Goal: Information Seeking & Learning: Learn about a topic

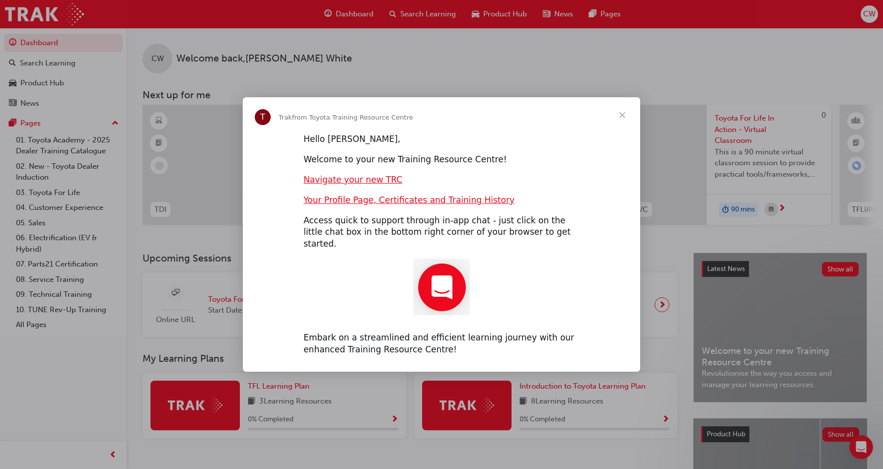
click at [620, 121] on span "Close" at bounding box center [623, 115] width 36 height 36
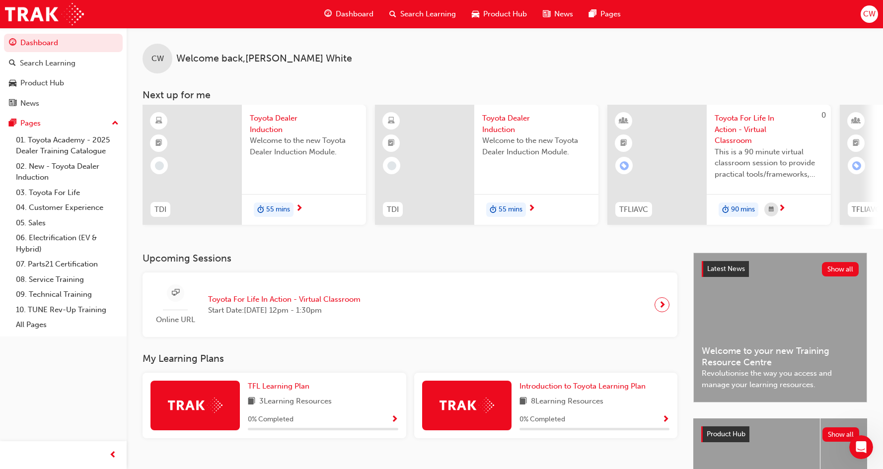
click at [205, 153] on div at bounding box center [192, 165] width 99 height 120
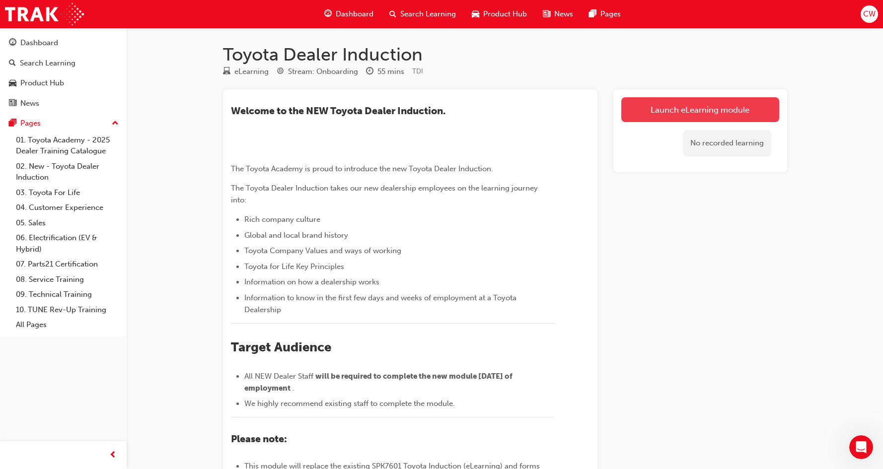
click at [689, 111] on link "Launch eLearning module" at bounding box center [700, 109] width 158 height 25
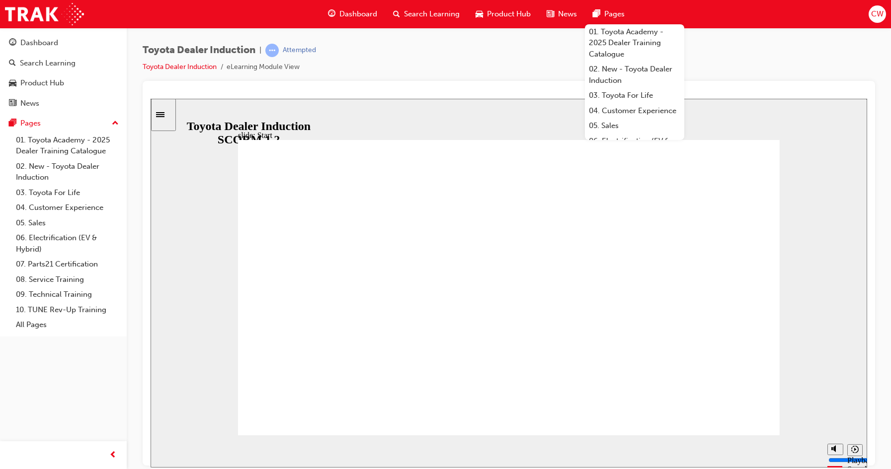
click at [831, 242] on div "slide: Introduction As of [DATE], the term “Guest” is replaced with “Customer” …" at bounding box center [509, 282] width 716 height 369
click at [720, 66] on div "Toyota Dealer Induction | Attempted Toyota Dealer Induction eLearning Module Vi…" at bounding box center [509, 62] width 732 height 37
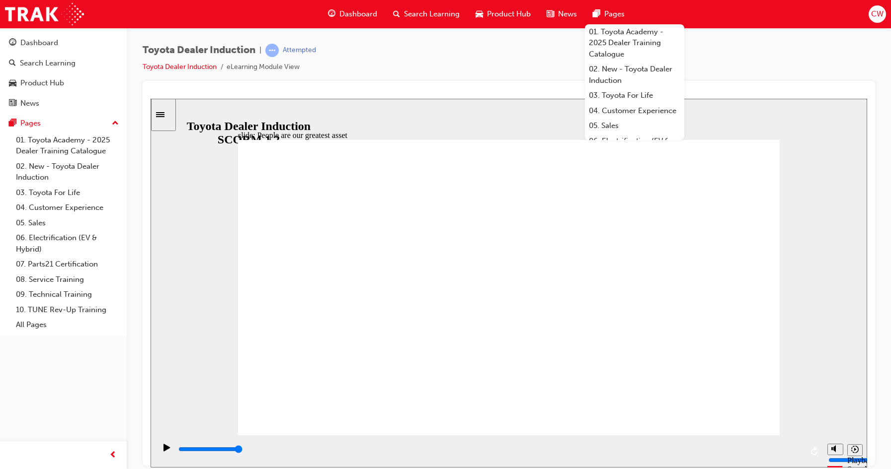
click at [678, 16] on div "Dashboard Search Learning Product Hub News Pages 01. Toyota Academy - 2025 Deal…" at bounding box center [445, 14] width 891 height 28
click at [734, 19] on div "Dashboard Search Learning Product Hub News Pages 01. Toyota Academy - 2025 Deal…" at bounding box center [445, 14] width 891 height 28
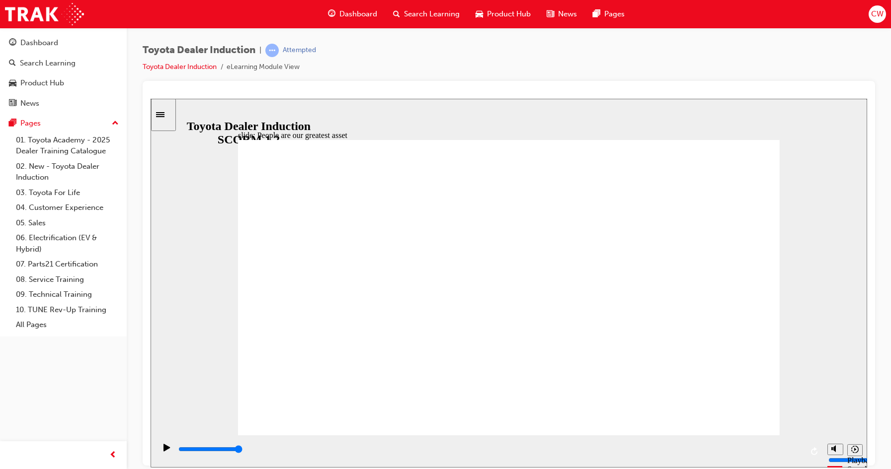
type input "7500"
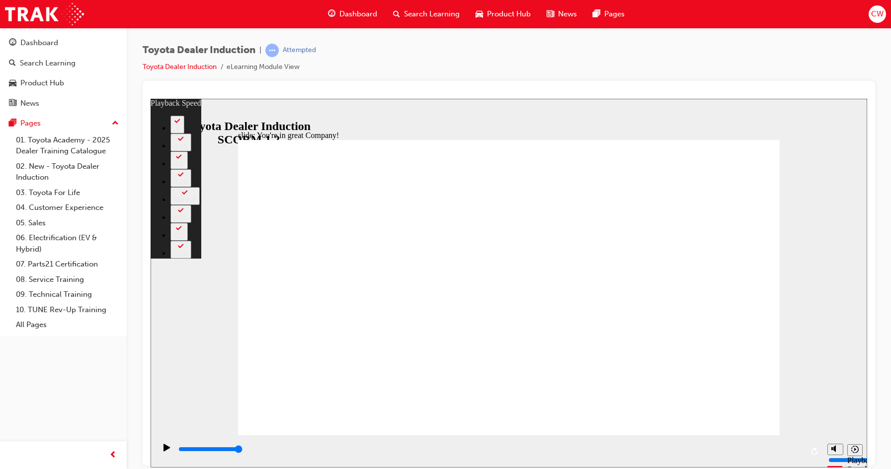
type input "156"
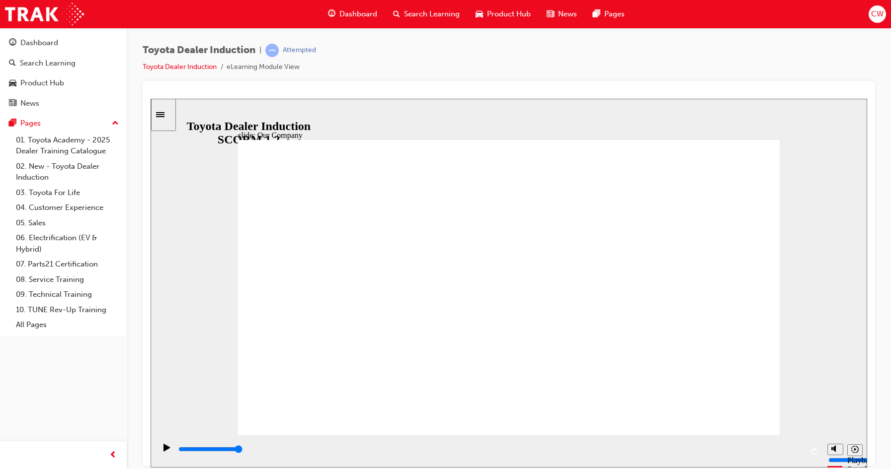
drag, startPoint x: 354, startPoint y: 377, endPoint x: 369, endPoint y: 380, distance: 14.7
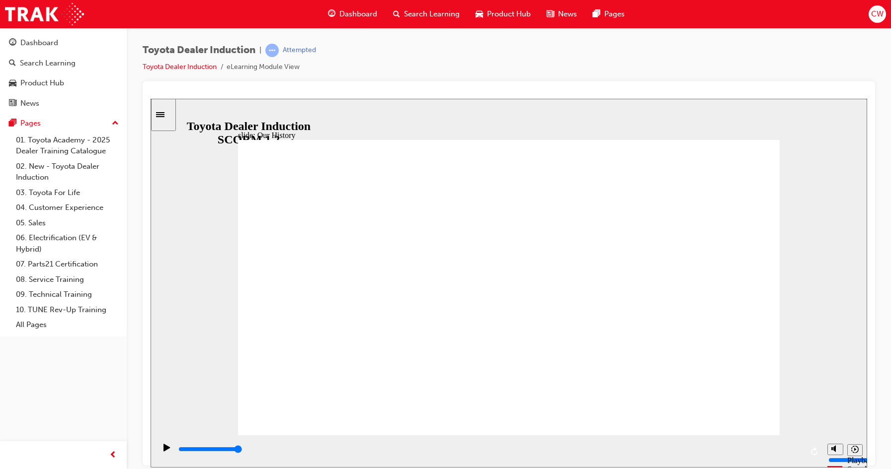
drag, startPoint x: 355, startPoint y: 375, endPoint x: 399, endPoint y: 380, distance: 45.0
drag, startPoint x: 357, startPoint y: 376, endPoint x: 398, endPoint y: 384, distance: 42.0
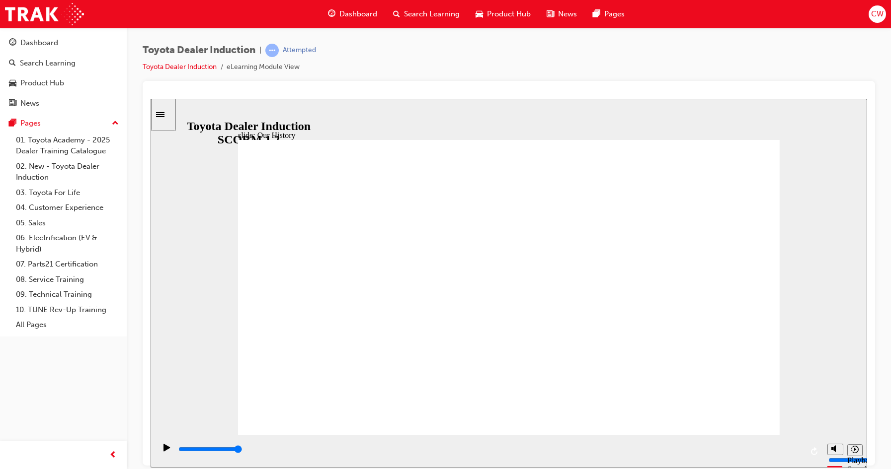
drag, startPoint x: 356, startPoint y: 380, endPoint x: 413, endPoint y: 380, distance: 57.1
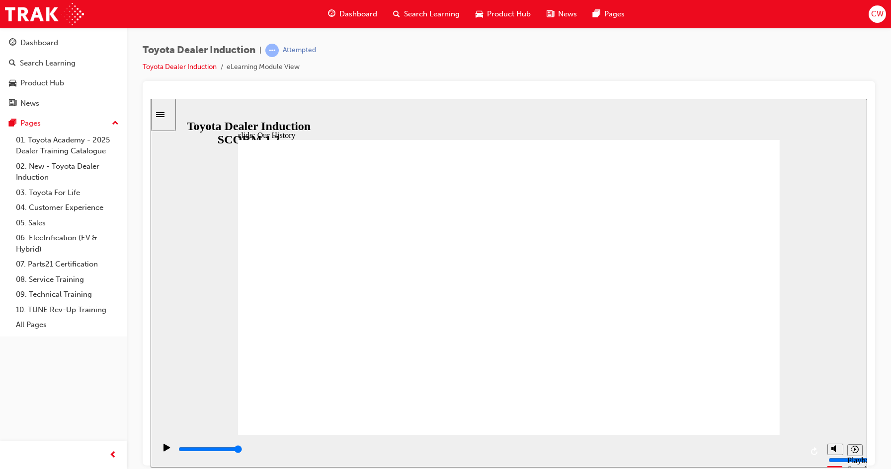
drag, startPoint x: 357, startPoint y: 371, endPoint x: 374, endPoint y: 371, distance: 17.4
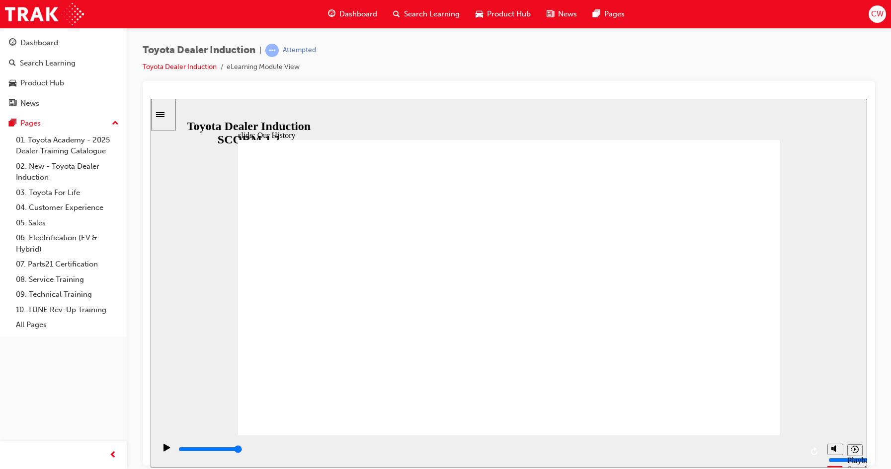
drag, startPoint x: 354, startPoint y: 376, endPoint x: 360, endPoint y: 348, distance: 29.0
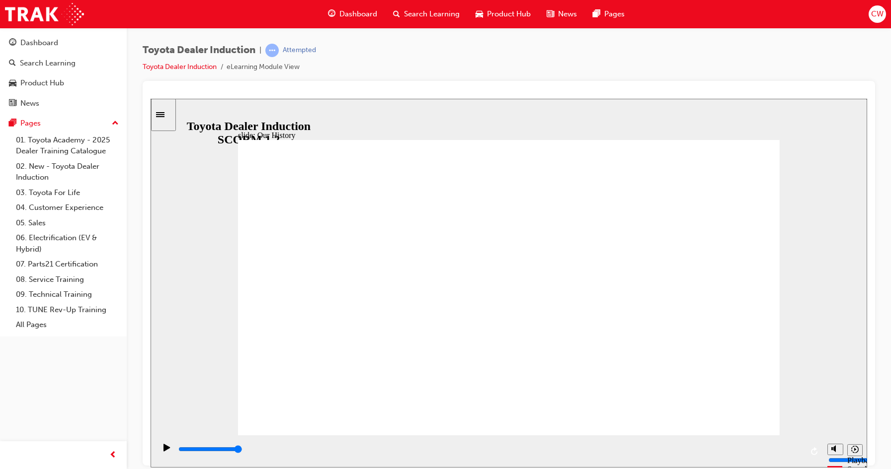
drag, startPoint x: 360, startPoint y: 374, endPoint x: 454, endPoint y: 375, distance: 93.9
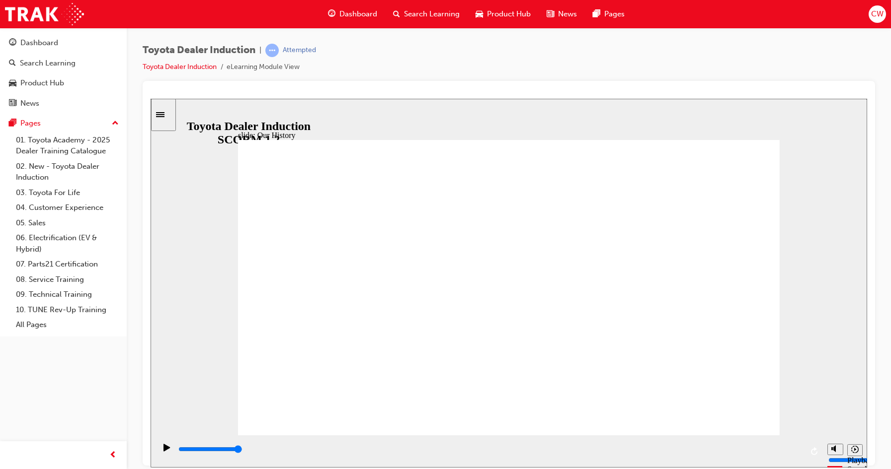
drag, startPoint x: 505, startPoint y: 375, endPoint x: 644, endPoint y: 388, distance: 139.7
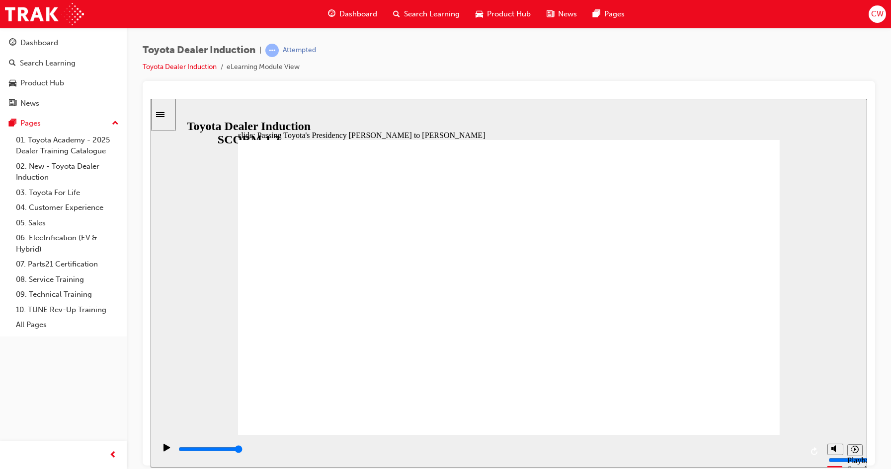
type input "5000"
radio input "true"
type input "5000"
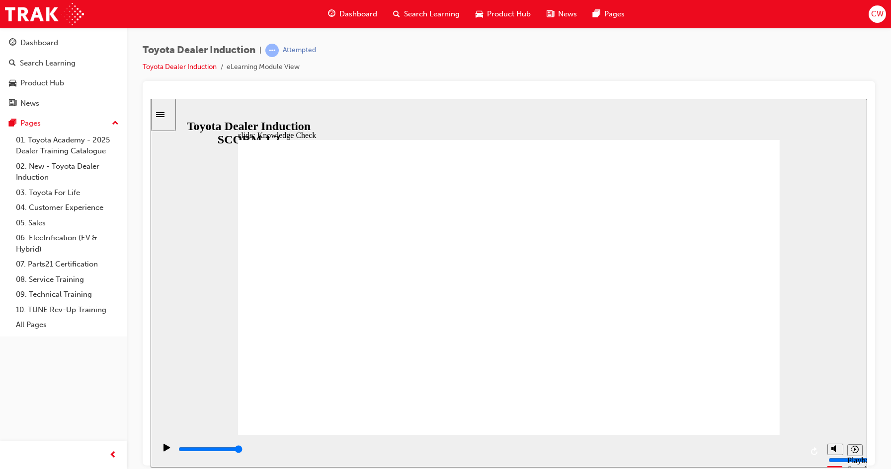
radio input "true"
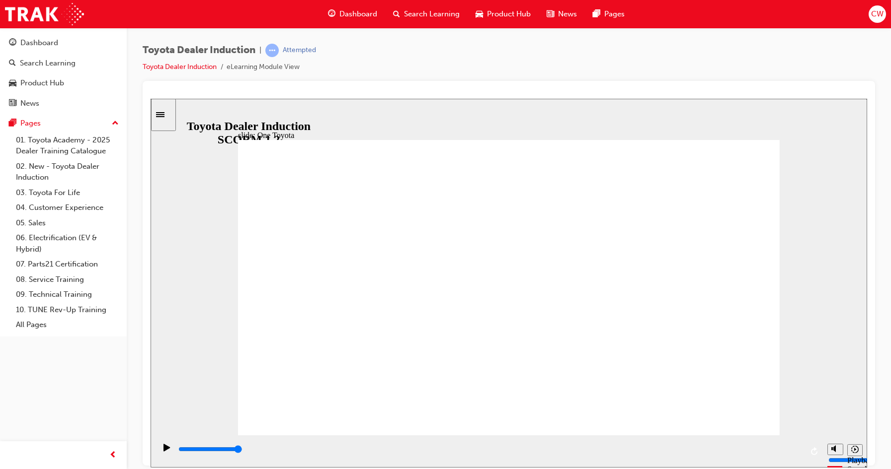
type input "15300"
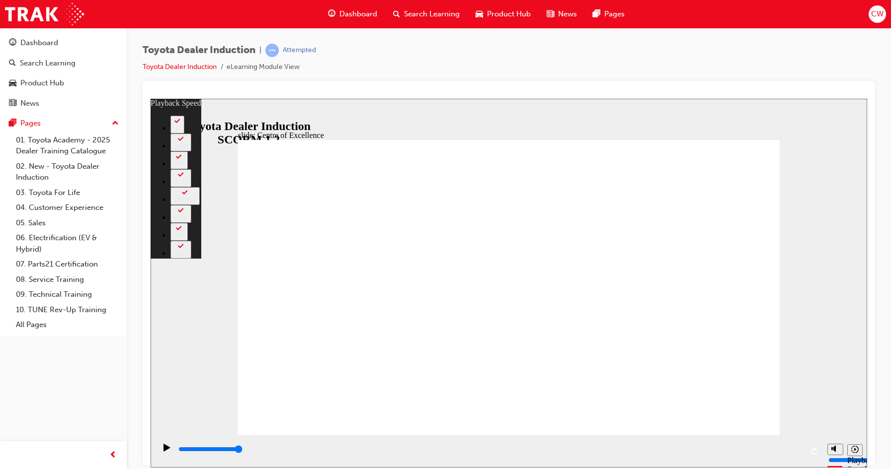
type input "248"
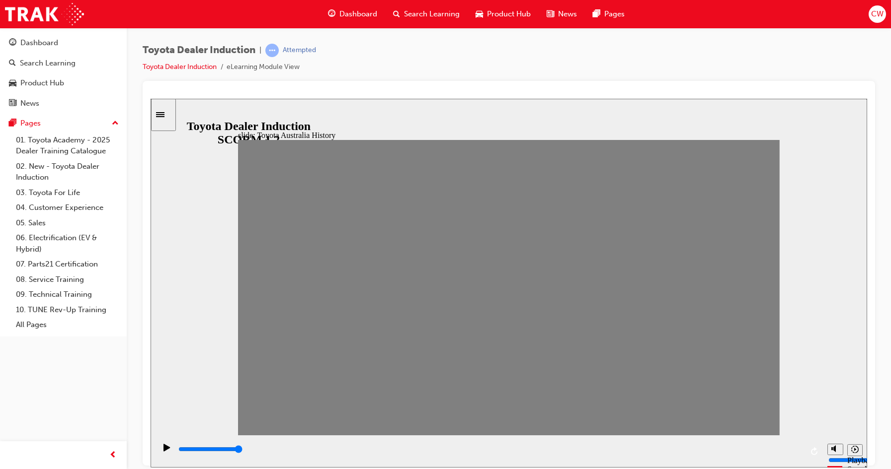
drag, startPoint x: 251, startPoint y: 294, endPoint x: 268, endPoint y: 312, distance: 25.7
type input "0"
type input "1"
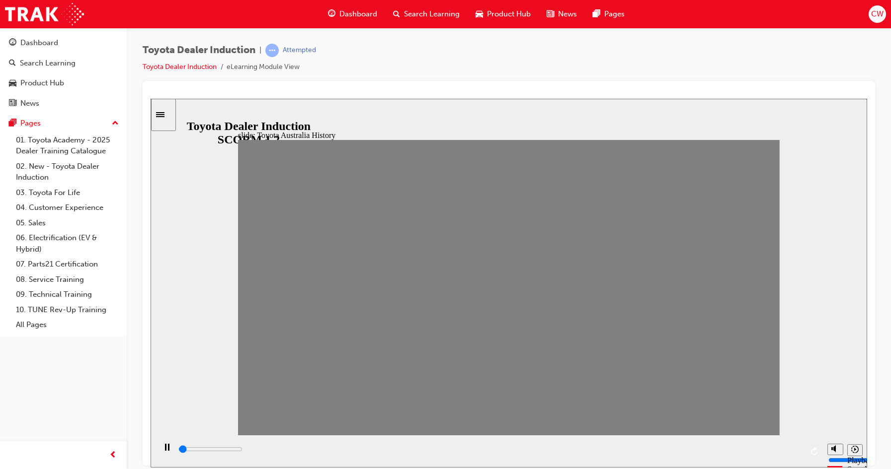
drag, startPoint x: 300, startPoint y: 293, endPoint x: 272, endPoint y: 300, distance: 28.7
type input "100"
type input "2"
drag, startPoint x: 283, startPoint y: 296, endPoint x: 304, endPoint y: 296, distance: 20.4
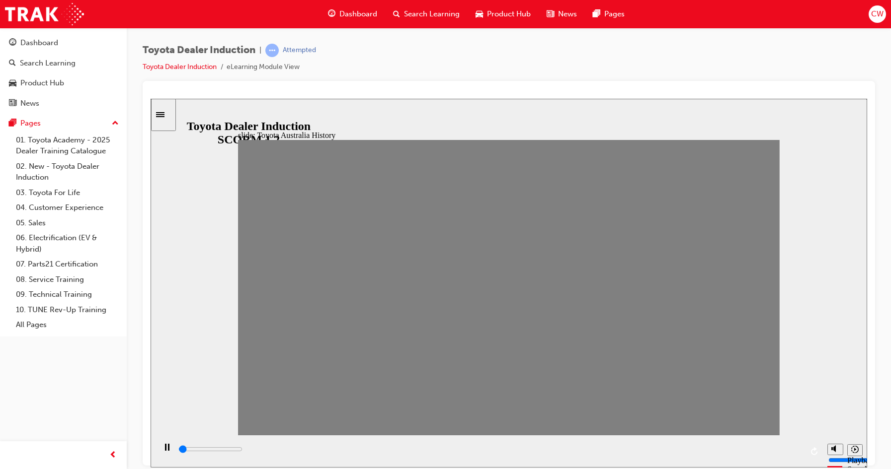
drag, startPoint x: 301, startPoint y: 294, endPoint x: 328, endPoint y: 298, distance: 27.1
drag, startPoint x: 327, startPoint y: 298, endPoint x: 355, endPoint y: 299, distance: 27.8
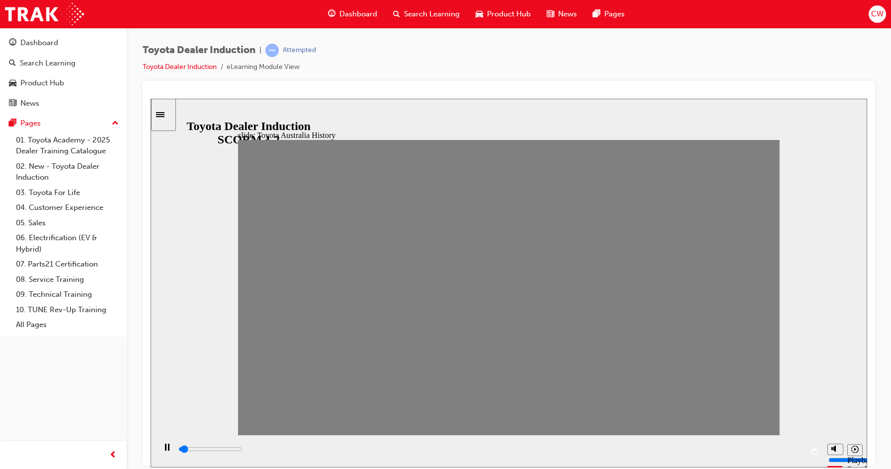
drag, startPoint x: 359, startPoint y: 297, endPoint x: 384, endPoint y: 297, distance: 25.3
drag, startPoint x: 376, startPoint y: 297, endPoint x: 404, endPoint y: 297, distance: 28.3
drag, startPoint x: 404, startPoint y: 297, endPoint x: 427, endPoint y: 298, distance: 23.4
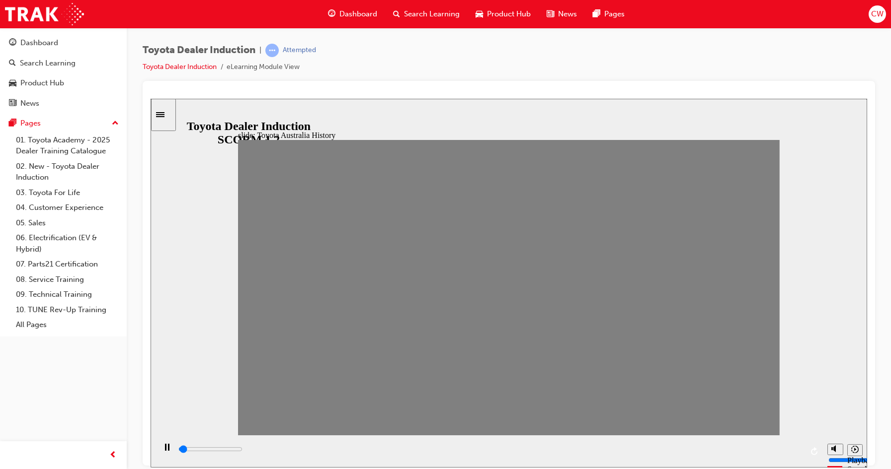
drag, startPoint x: 427, startPoint y: 298, endPoint x: 454, endPoint y: 298, distance: 26.3
drag, startPoint x: 454, startPoint y: 289, endPoint x: 482, endPoint y: 293, distance: 28.0
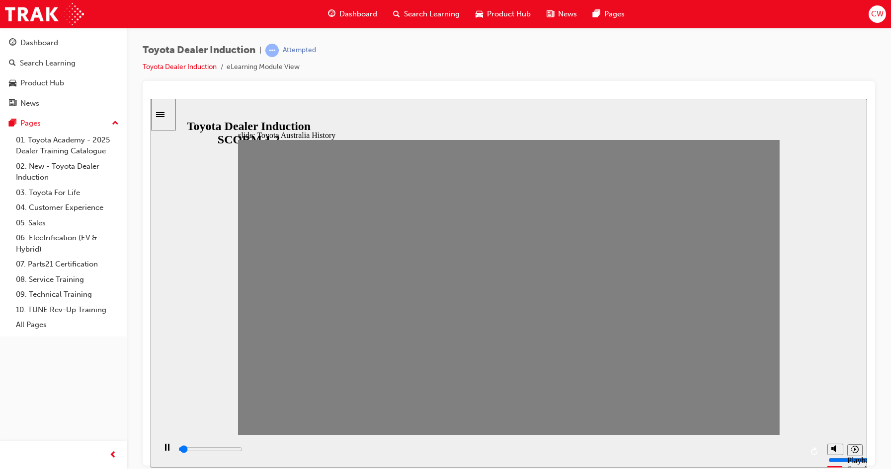
drag, startPoint x: 451, startPoint y: 300, endPoint x: 483, endPoint y: 301, distance: 32.3
drag, startPoint x: 482, startPoint y: 298, endPoint x: 506, endPoint y: 298, distance: 24.3
drag, startPoint x: 504, startPoint y: 294, endPoint x: 532, endPoint y: 295, distance: 27.8
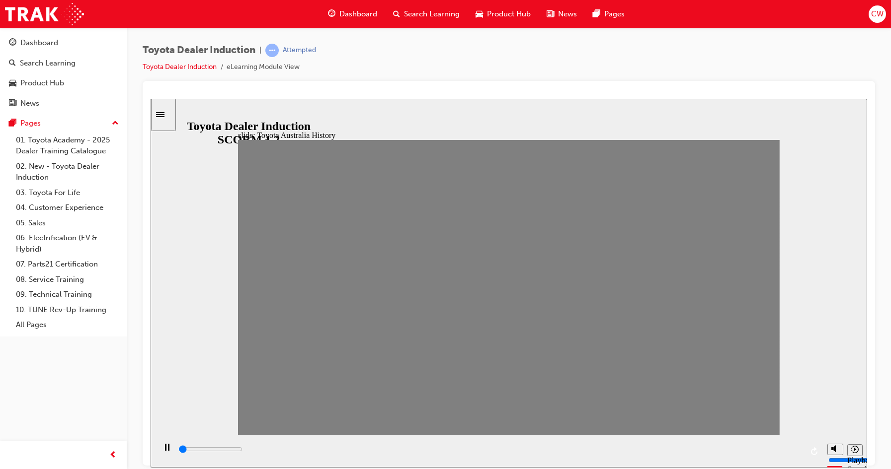
drag, startPoint x: 532, startPoint y: 295, endPoint x: 555, endPoint y: 293, distance: 23.4
drag, startPoint x: 556, startPoint y: 290, endPoint x: 579, endPoint y: 295, distance: 23.9
drag, startPoint x: 578, startPoint y: 296, endPoint x: 607, endPoint y: 302, distance: 29.0
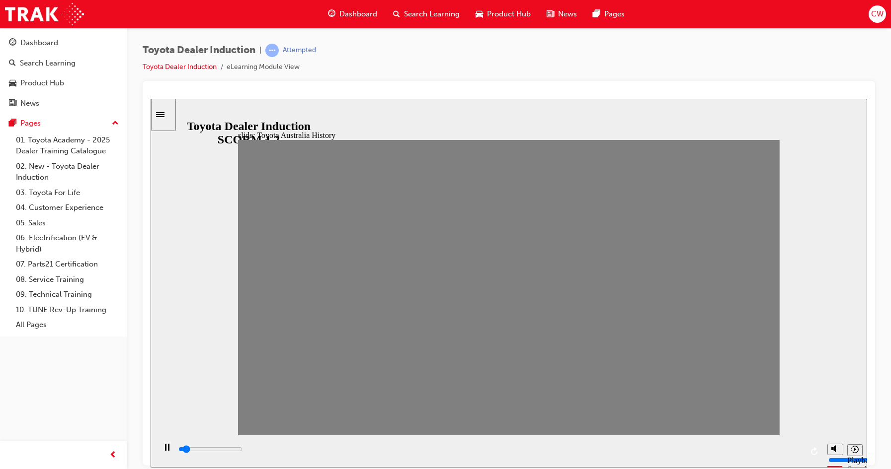
drag, startPoint x: 598, startPoint y: 288, endPoint x: 638, endPoint y: 292, distance: 39.9
drag, startPoint x: 626, startPoint y: 297, endPoint x: 651, endPoint y: 292, distance: 25.7
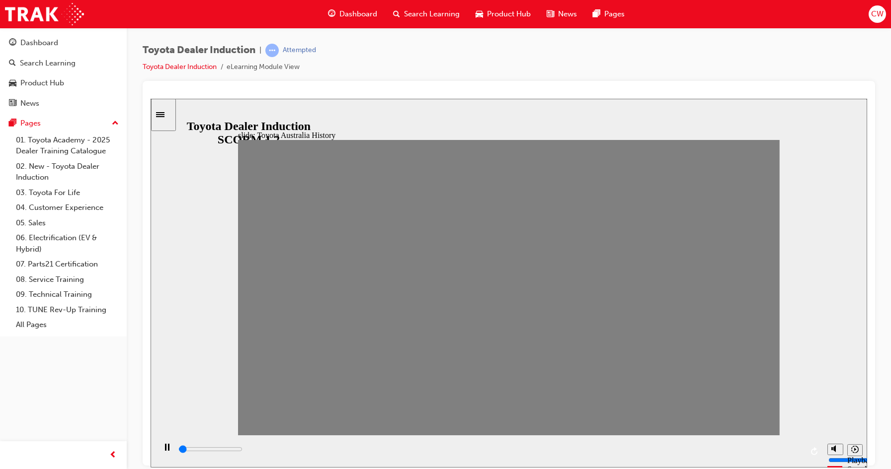
drag, startPoint x: 651, startPoint y: 291, endPoint x: 682, endPoint y: 299, distance: 31.9
type input "100"
type input "16"
drag, startPoint x: 674, startPoint y: 289, endPoint x: 653, endPoint y: 294, distance: 21.0
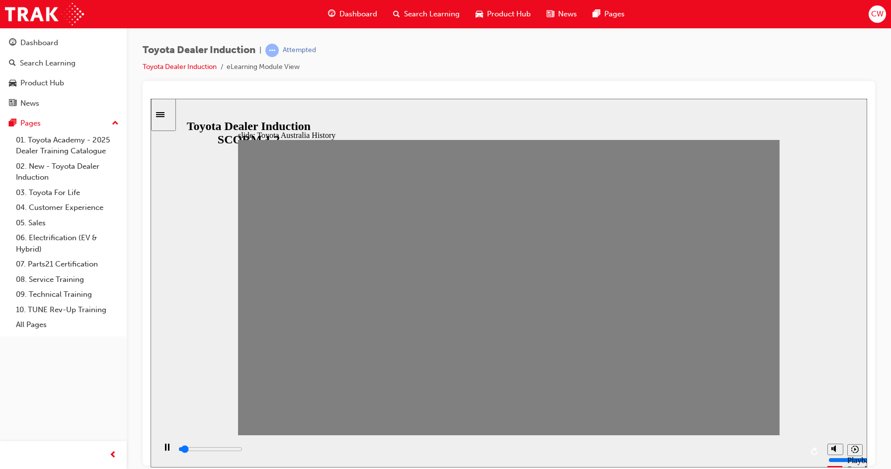
type input "100"
type input "17"
drag, startPoint x: 656, startPoint y: 294, endPoint x: 677, endPoint y: 296, distance: 21.0
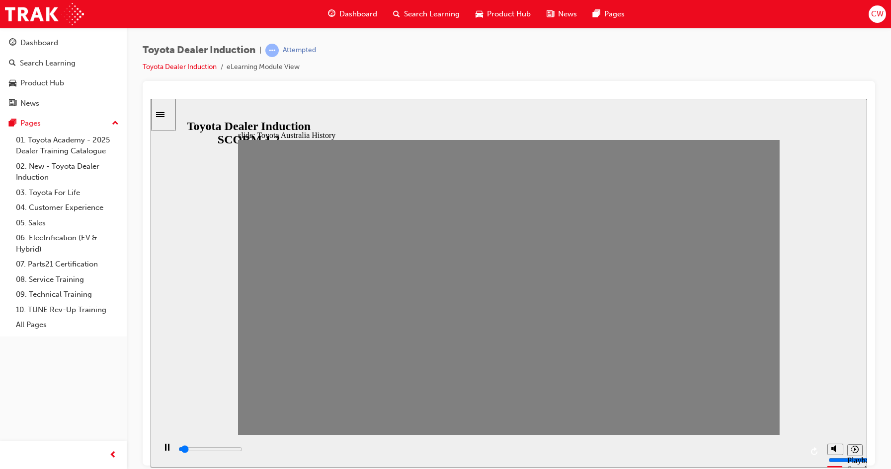
drag, startPoint x: 680, startPoint y: 298, endPoint x: 704, endPoint y: 301, distance: 24.5
drag, startPoint x: 700, startPoint y: 293, endPoint x: 730, endPoint y: 293, distance: 29.3
drag, startPoint x: 728, startPoint y: 297, endPoint x: 750, endPoint y: 293, distance: 21.6
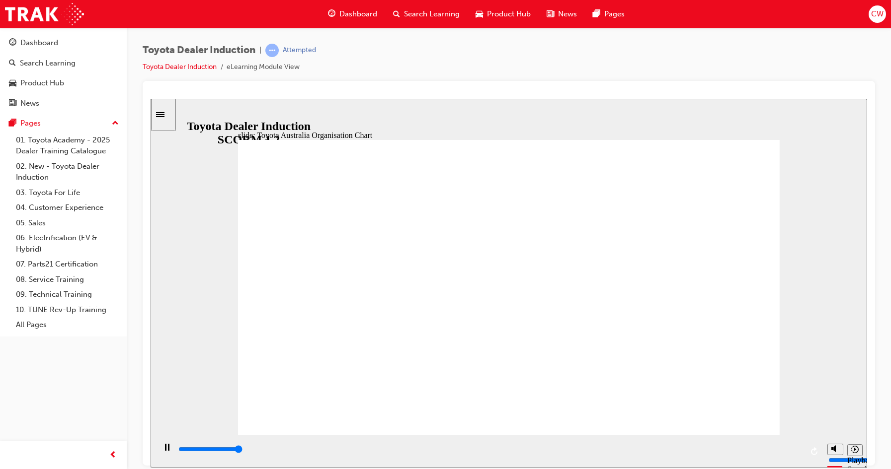
type input "31700"
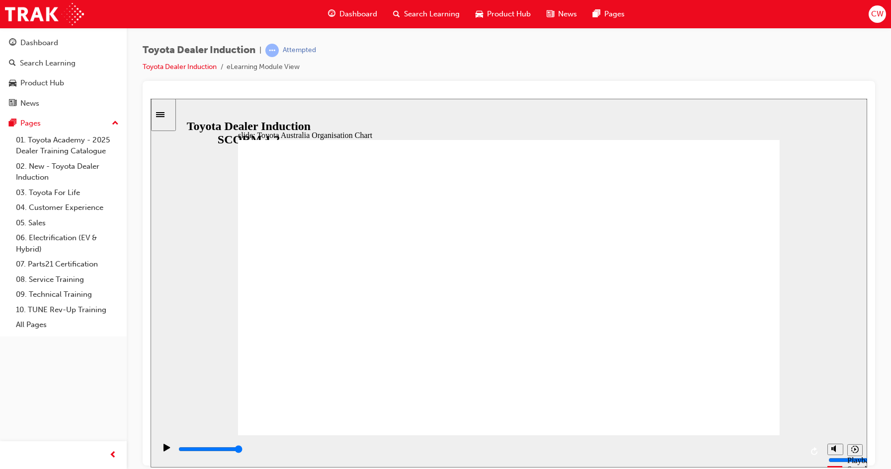
type input "5000"
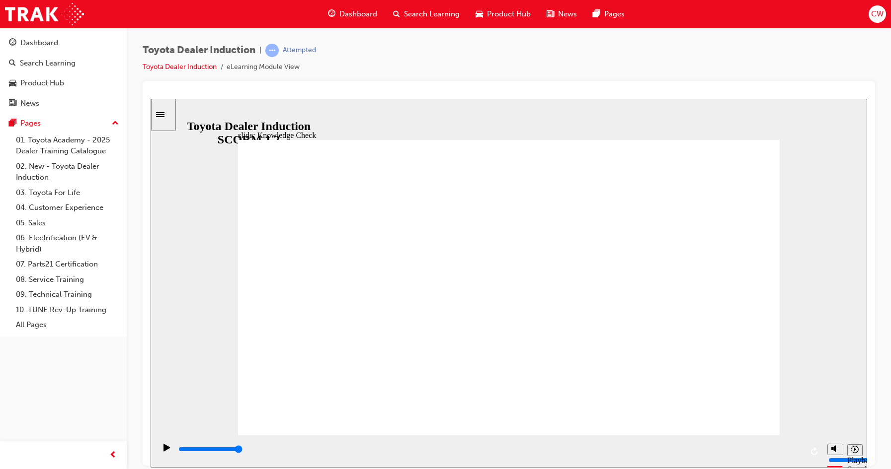
radio input "true"
type input "5000"
radio input "true"
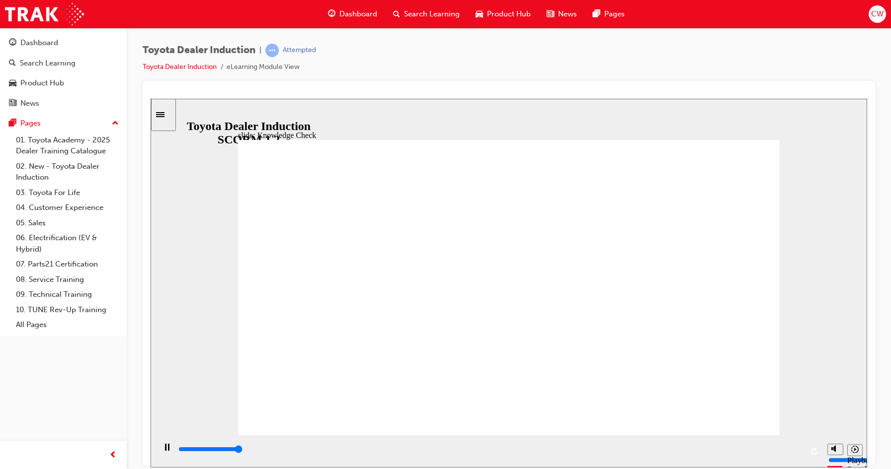
type input "5000"
radio input "true"
type input "5000"
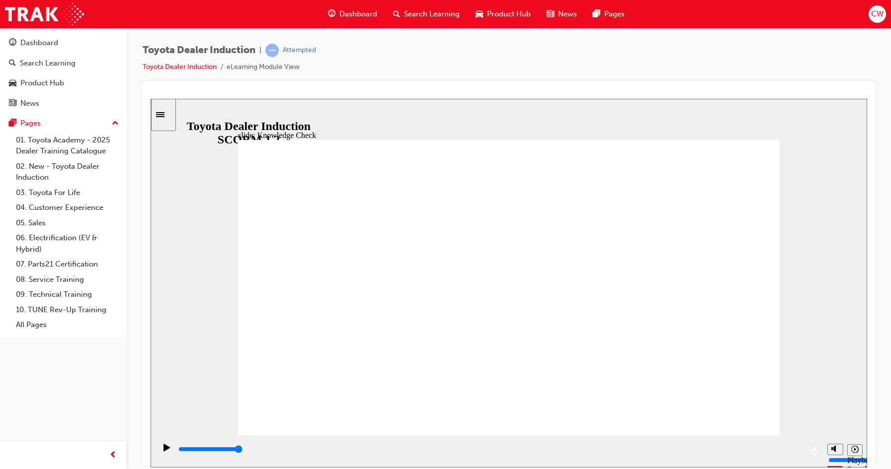
radio input "true"
type input "9200"
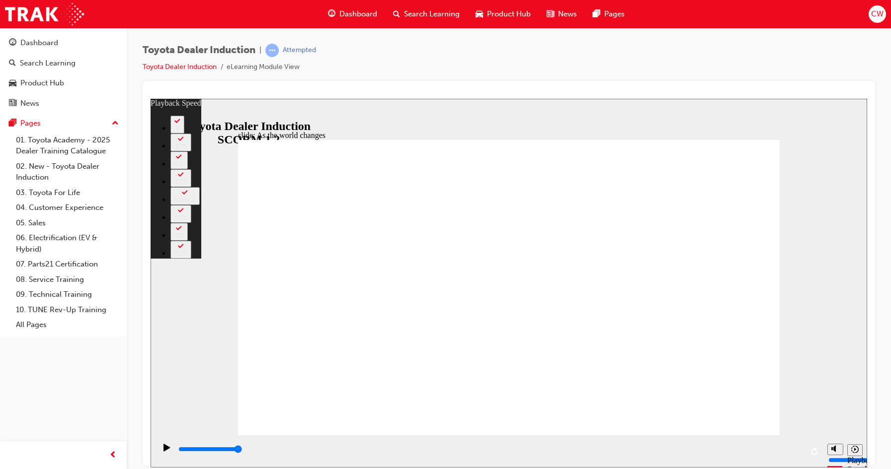
type input "128"
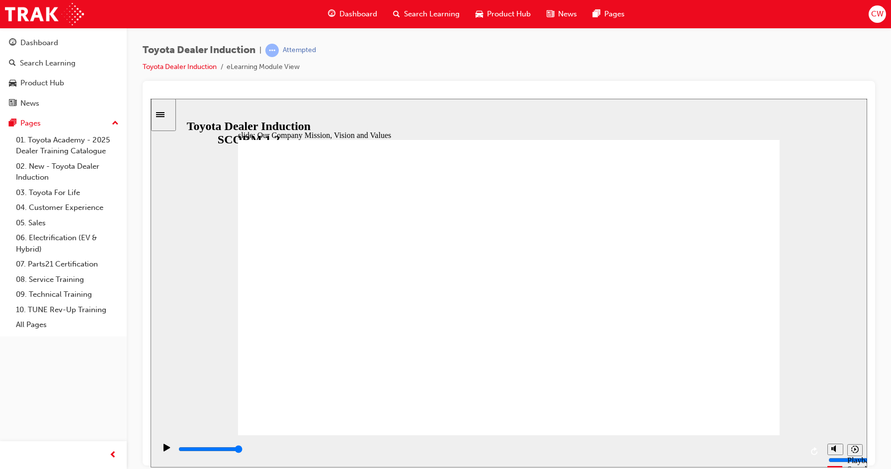
type input "5000"
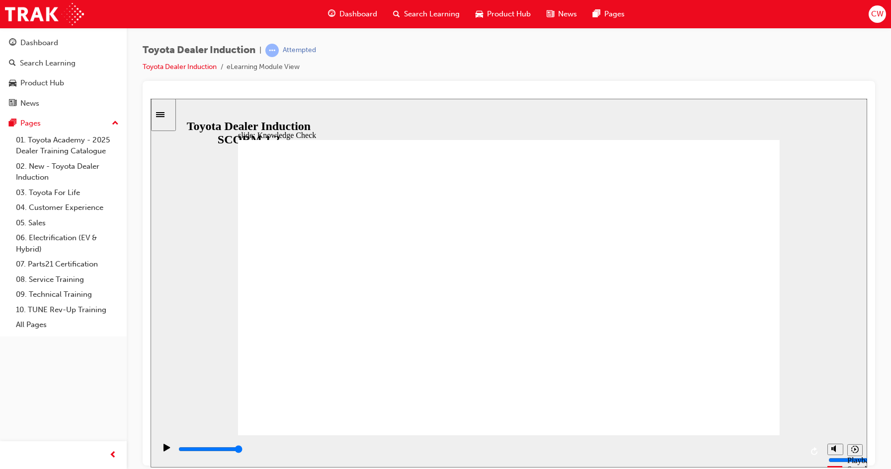
type input "happiness"
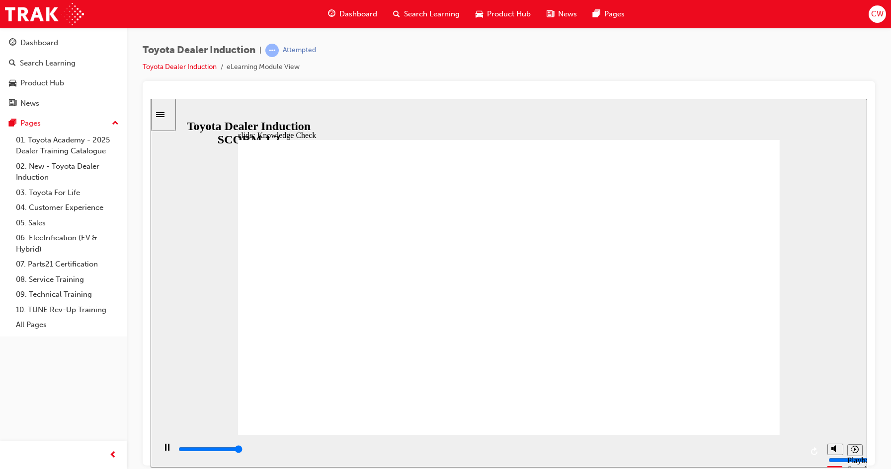
type input "5000"
type input "valued"
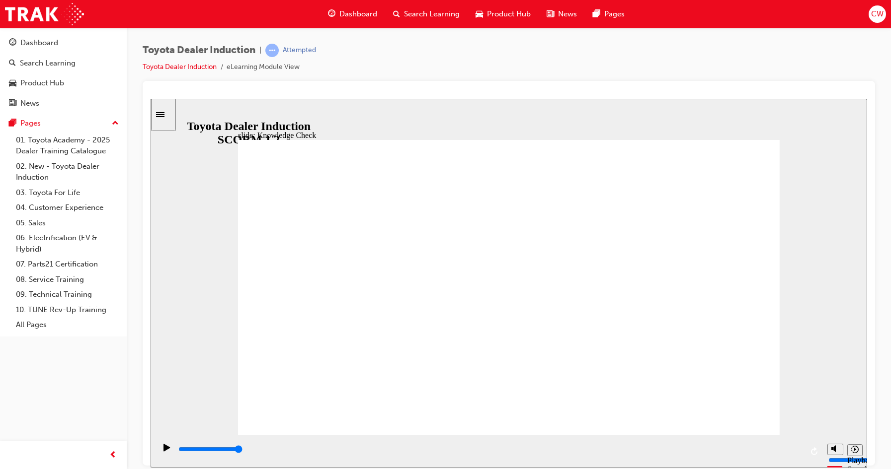
type input "valued"
type input "900"
type input "valued"
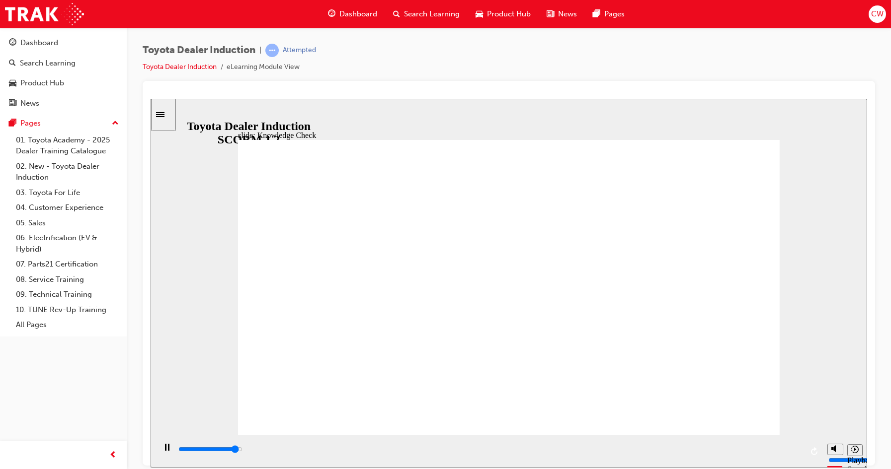
type input "5000"
type input "value"
type input "valu"
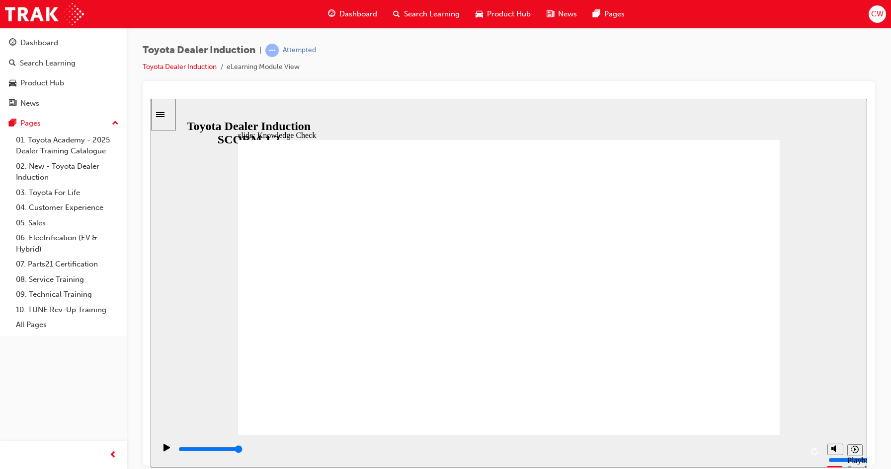
type input "valu"
type input "val"
type input "va"
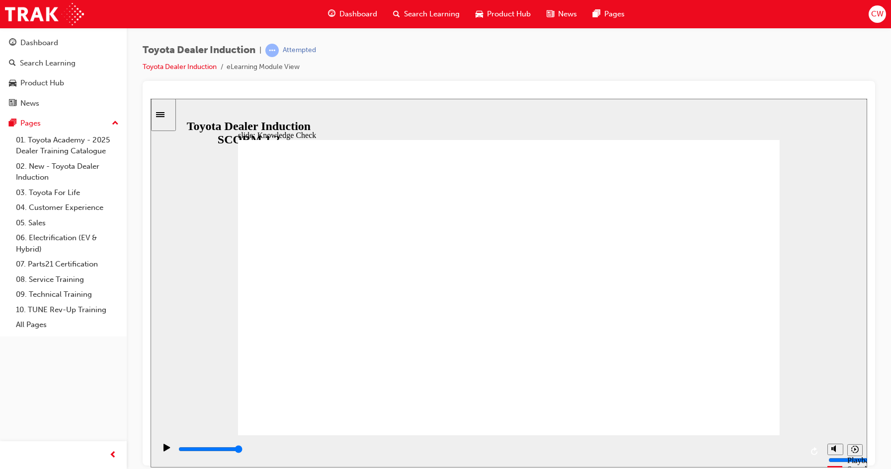
type input "v"
type input "moved"
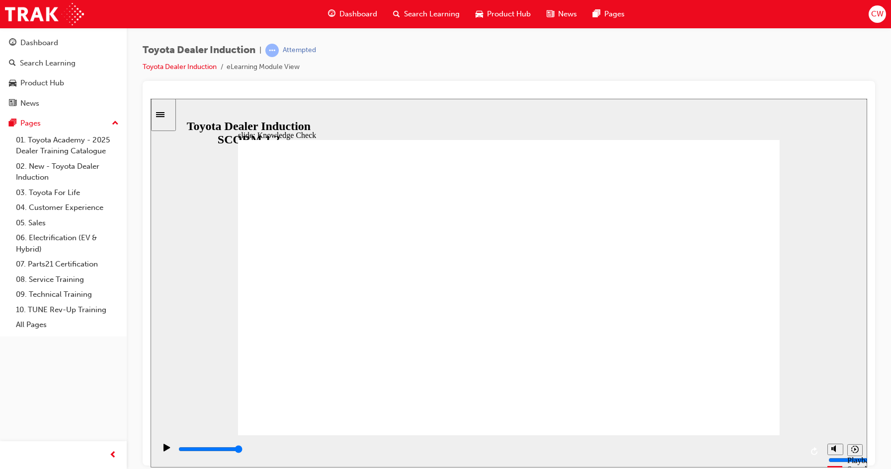
type input "moved"
type input "6500"
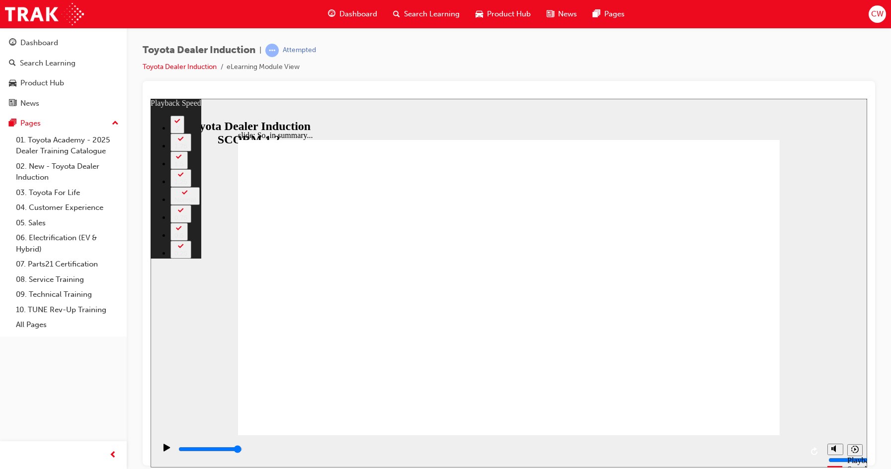
type input "128"
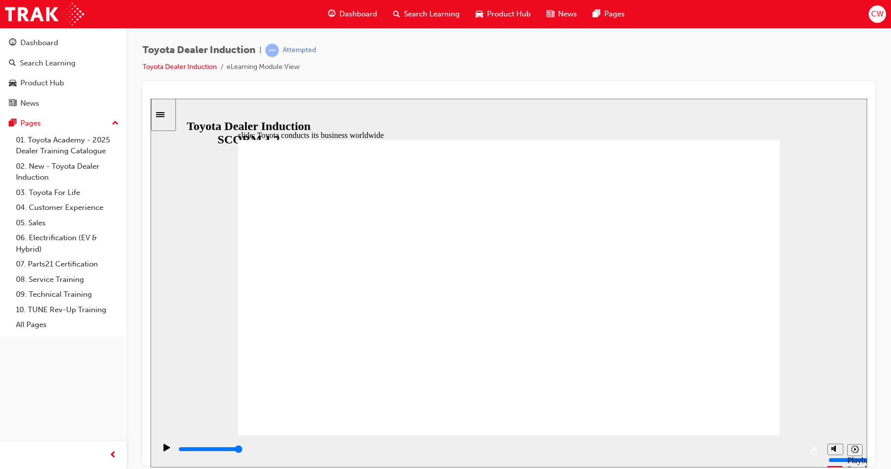
type input "8400"
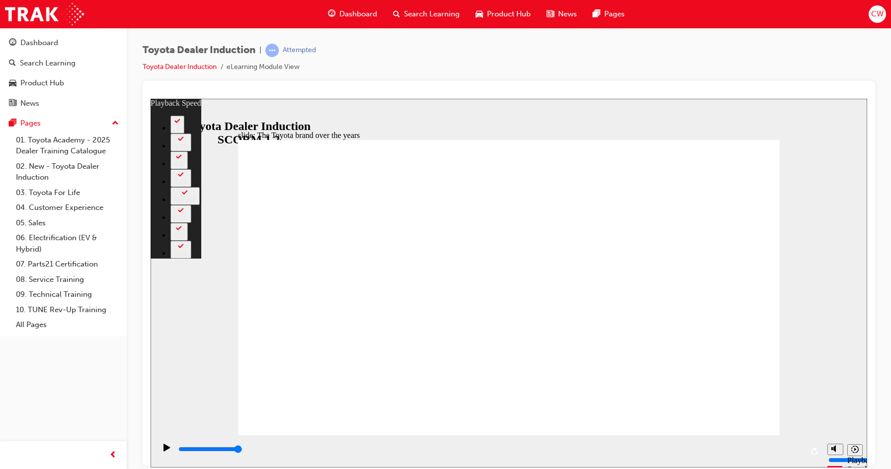
type input "165"
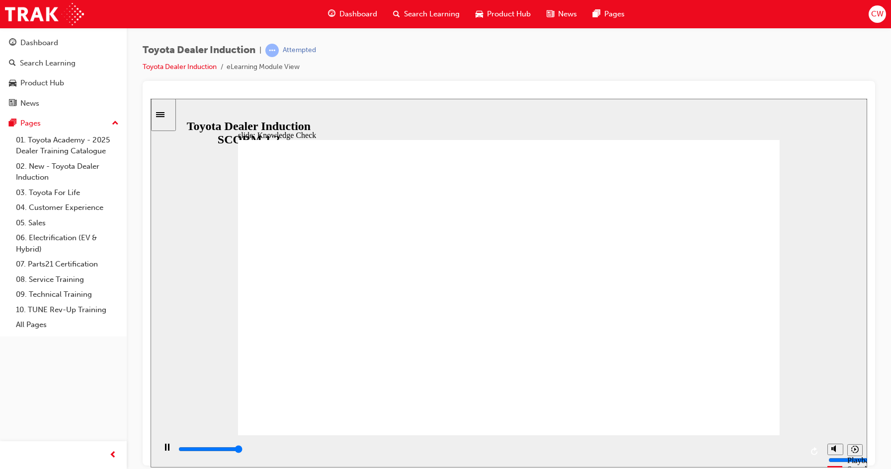
type input "5000"
radio input "true"
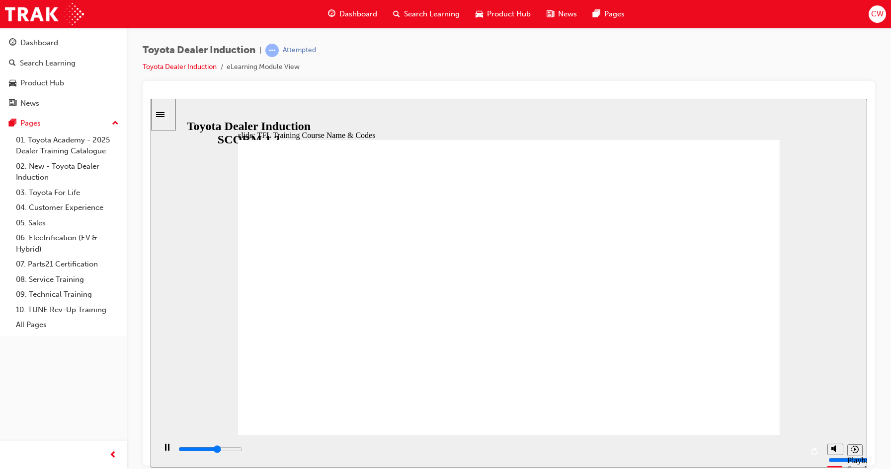
click at [349, 12] on span "Dashboard" at bounding box center [358, 13] width 38 height 11
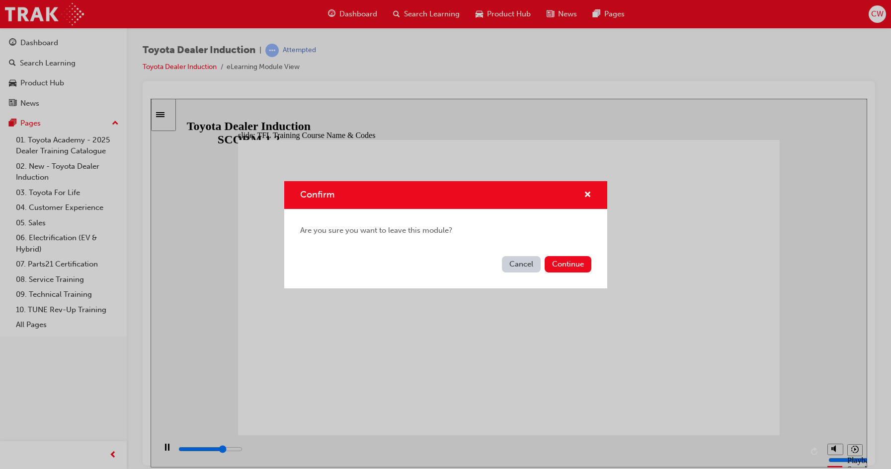
click at [519, 260] on button "Cancel" at bounding box center [521, 264] width 39 height 16
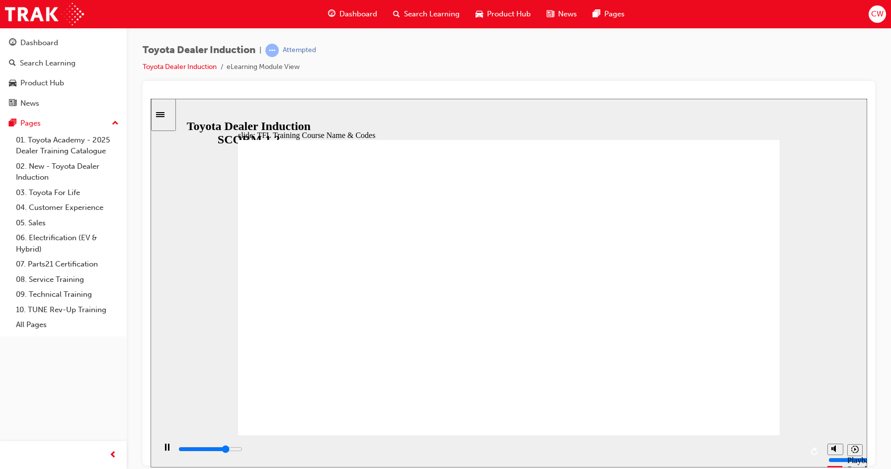
type input "13500"
click at [352, 12] on span "Dashboard" at bounding box center [358, 13] width 38 height 11
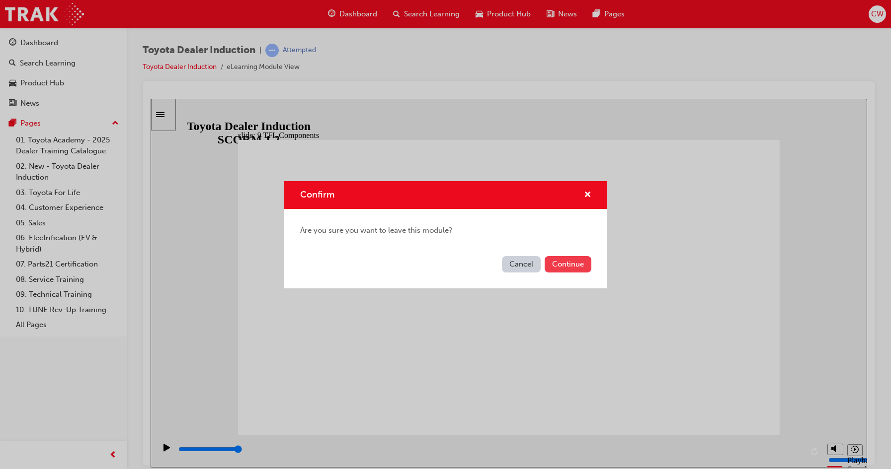
click at [559, 265] on button "Continue" at bounding box center [567, 264] width 47 height 16
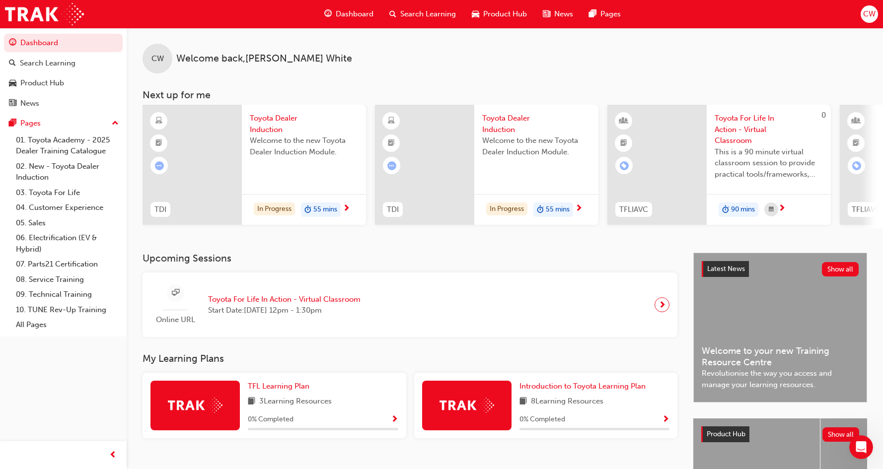
click at [276, 169] on div "Welcome to the new Toyota Dealer Induction Module." at bounding box center [304, 155] width 108 height 40
click at [489, 146] on span "Welcome to the new Toyota Dealer Induction Module." at bounding box center [536, 146] width 108 height 22
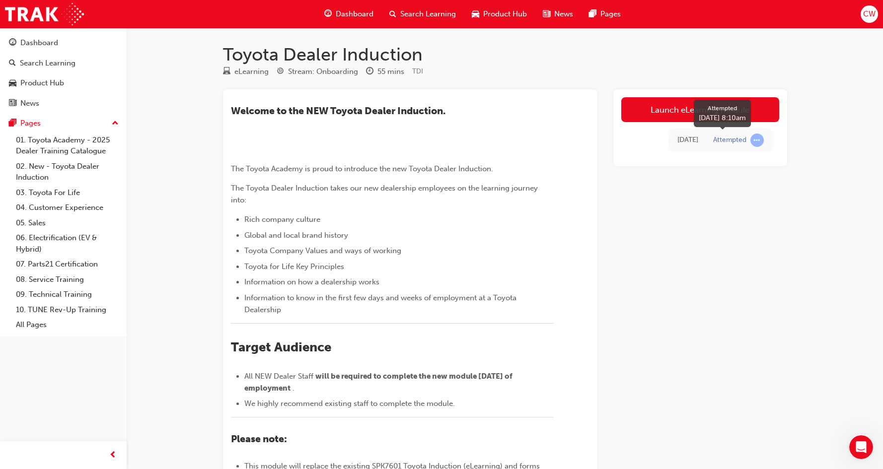
click at [754, 141] on span "learningRecordVerb_ATTEMPT-icon" at bounding box center [757, 140] width 13 height 13
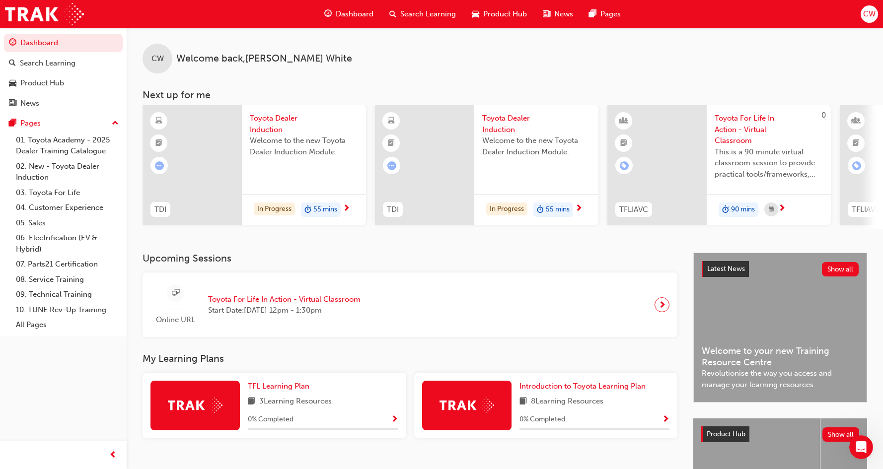
click at [244, 162] on div "Toyota Dealer Induction Welcome to the new Toyota Dealer Induction Module." at bounding box center [304, 144] width 124 height 78
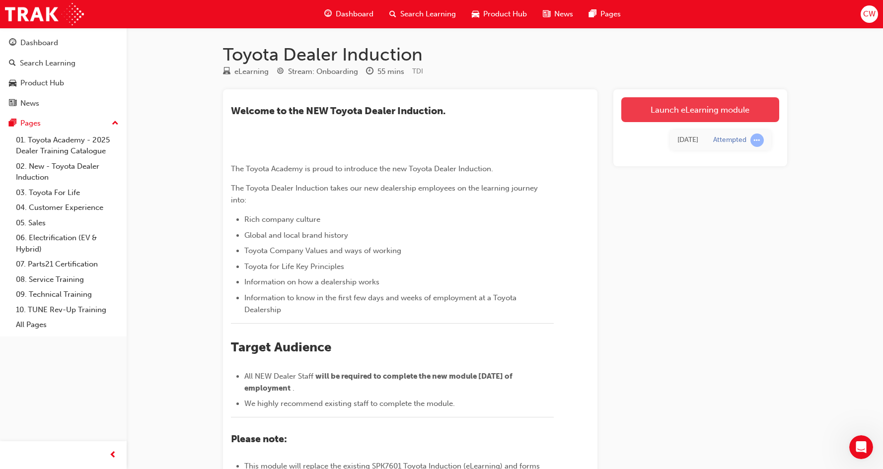
click at [720, 108] on link "Launch eLearning module" at bounding box center [700, 109] width 158 height 25
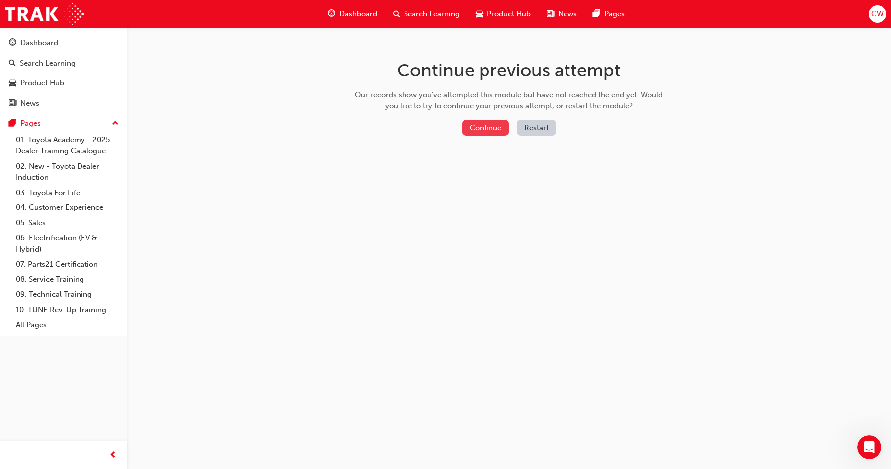
click at [484, 127] on button "Continue" at bounding box center [485, 128] width 47 height 16
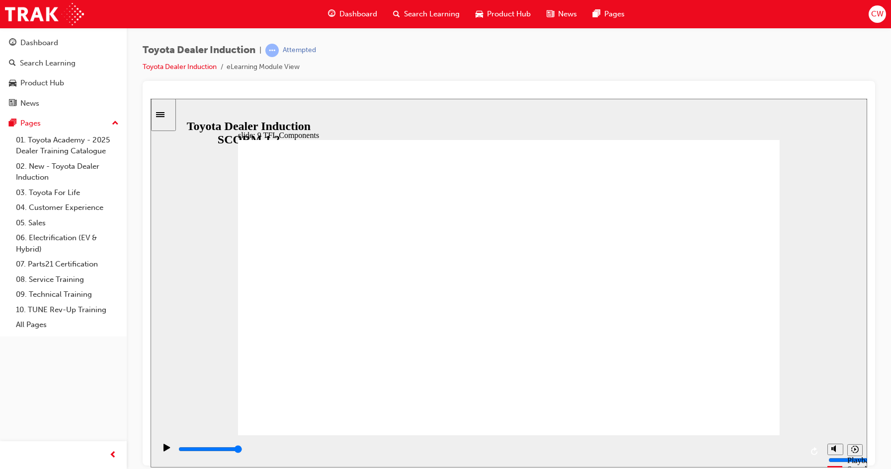
type input "10800"
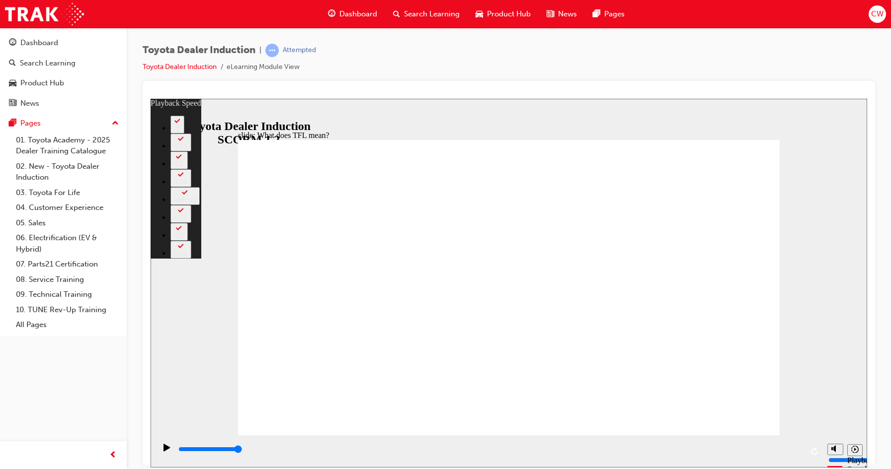
type input "139"
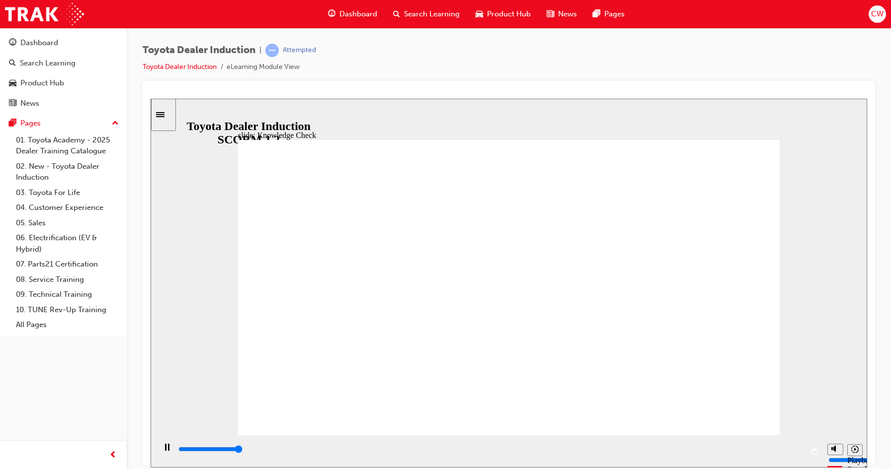
type input "5000"
radio input "true"
type input "1000"
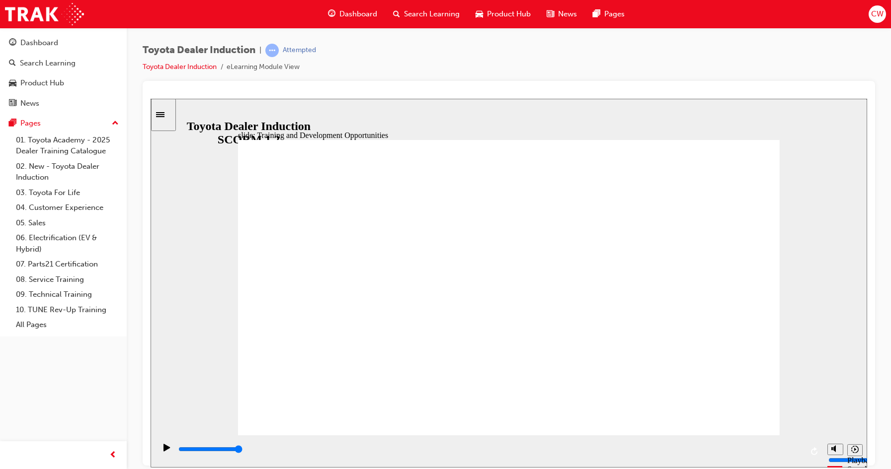
type input "5000"
radio input "true"
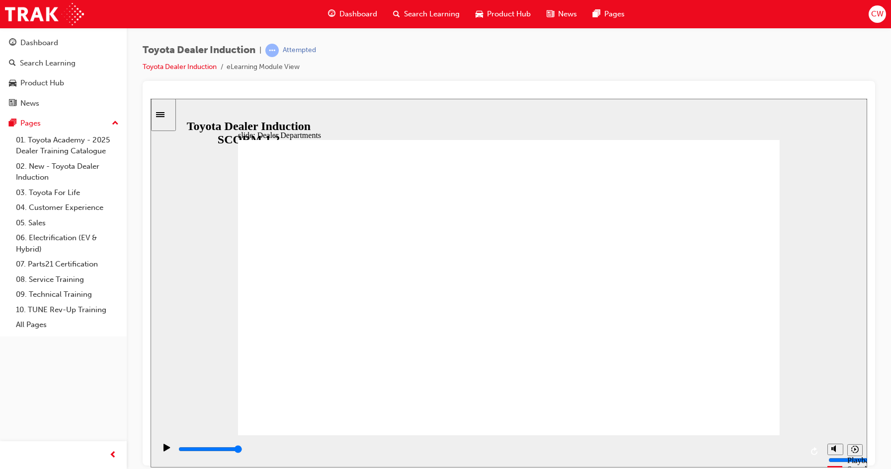
drag, startPoint x: 523, startPoint y: 190, endPoint x: 531, endPoint y: 171, distance: 20.5
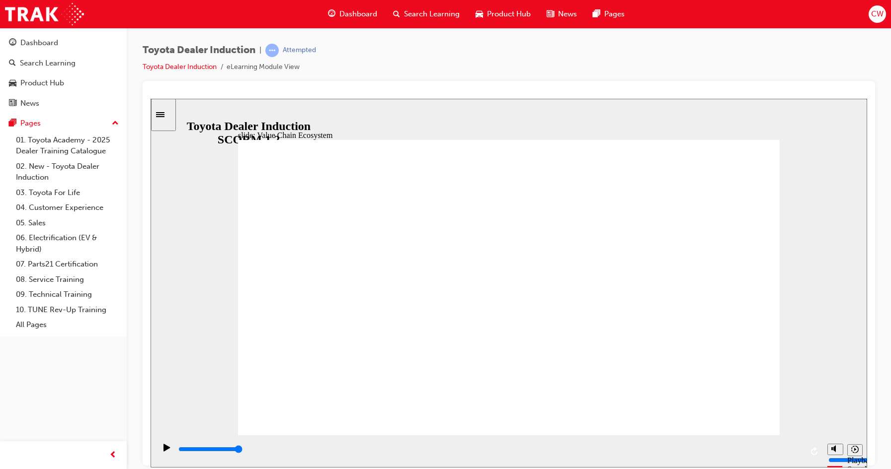
type input "11300"
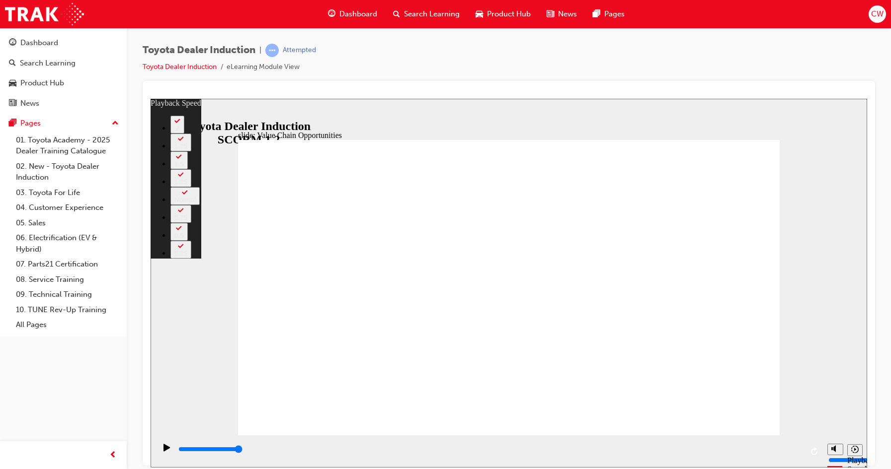
type input "64"
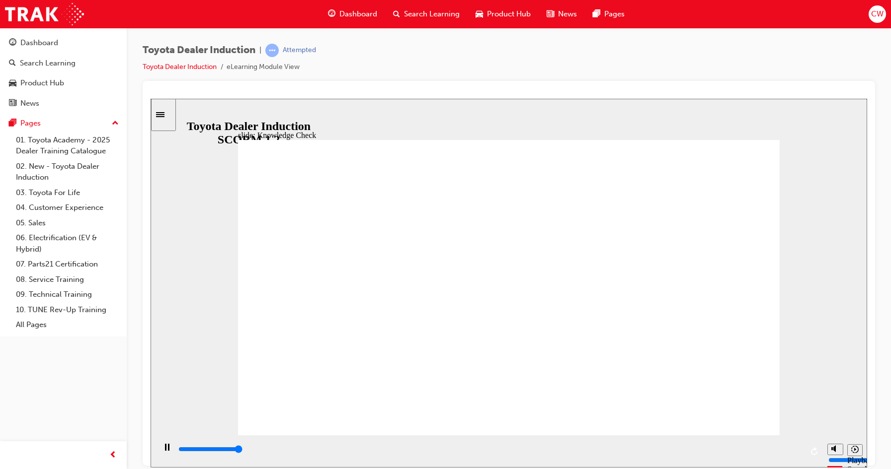
type input "5000"
radio input "true"
type input "5000"
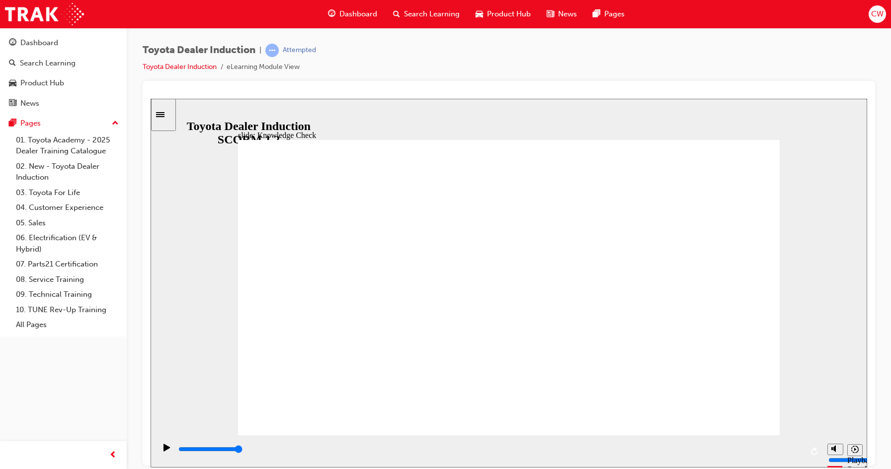
radio input "true"
type input "1500"
radio input "true"
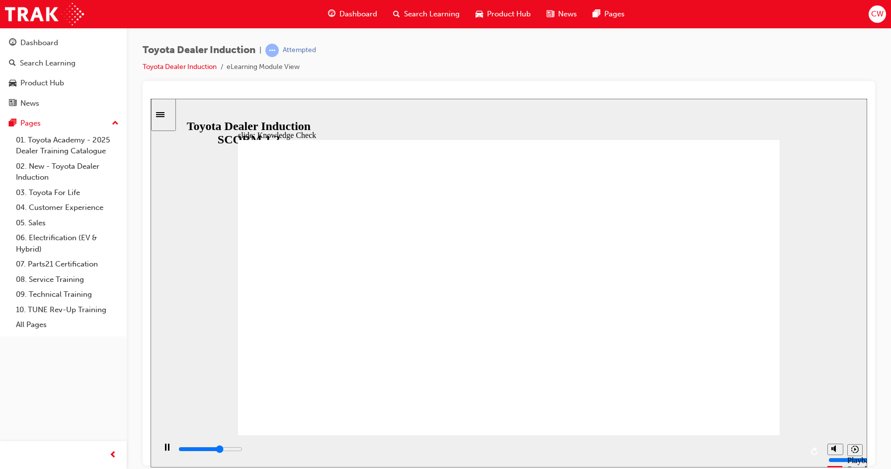
type input "5000"
radio input "true"
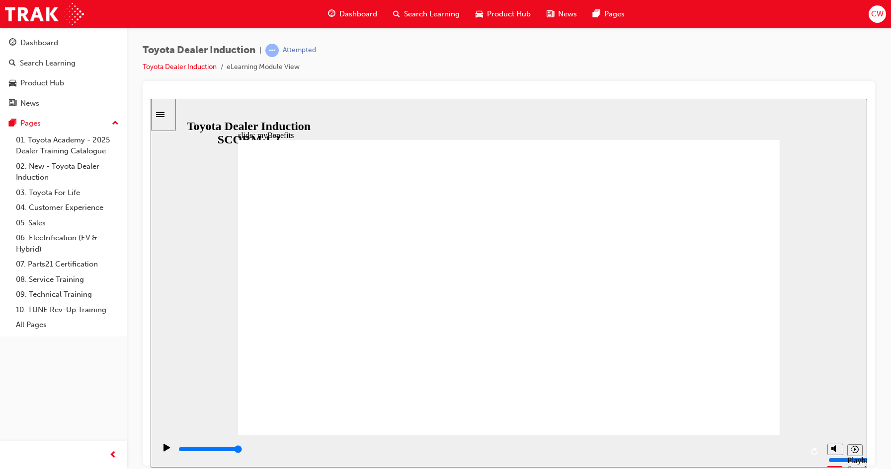
drag, startPoint x: 287, startPoint y: 419, endPoint x: 288, endPoint y: 408, distance: 11.0
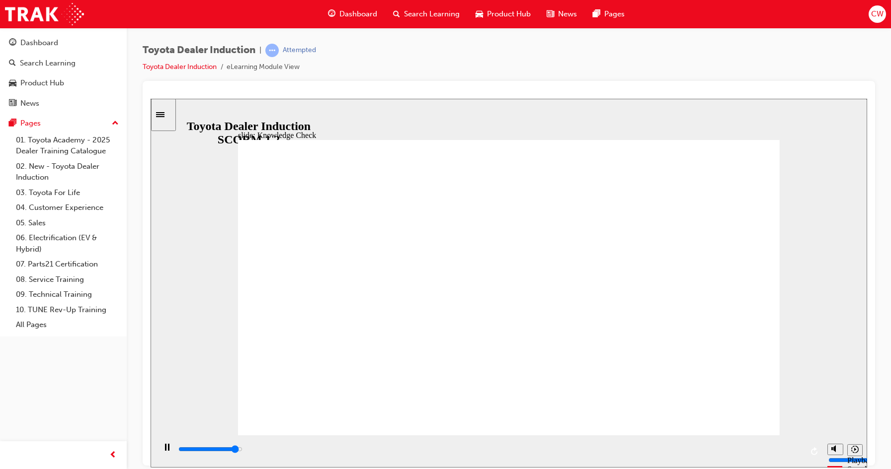
type input "5000"
type input "toyota engage app"
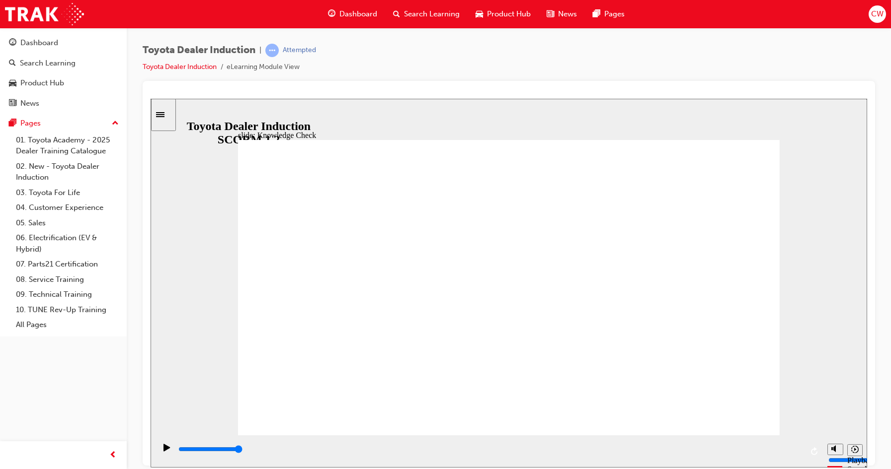
type input "toyota engage app"
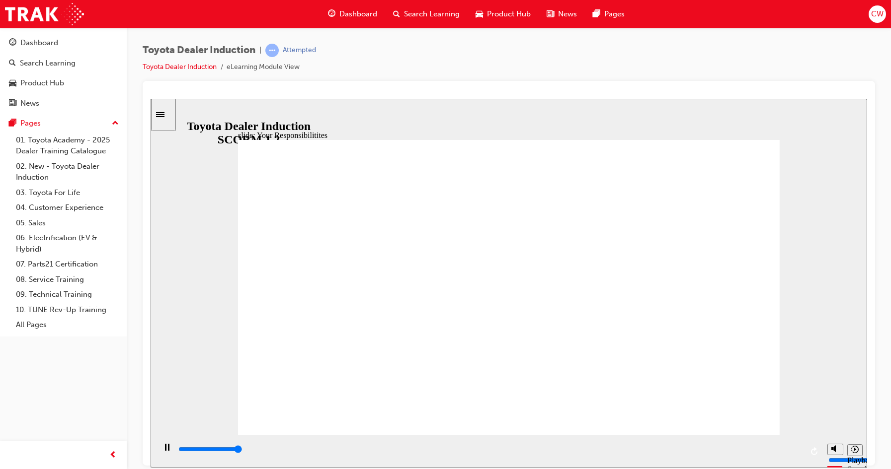
type input "8400"
checkbox input "true"
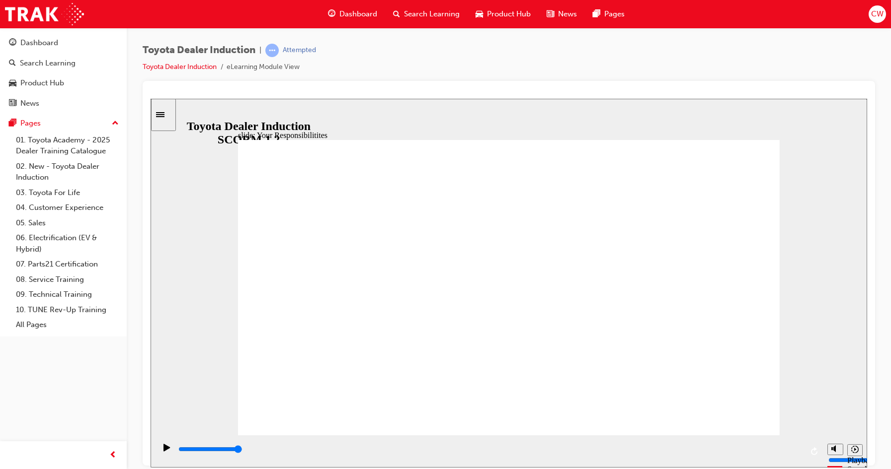
checkbox input "true"
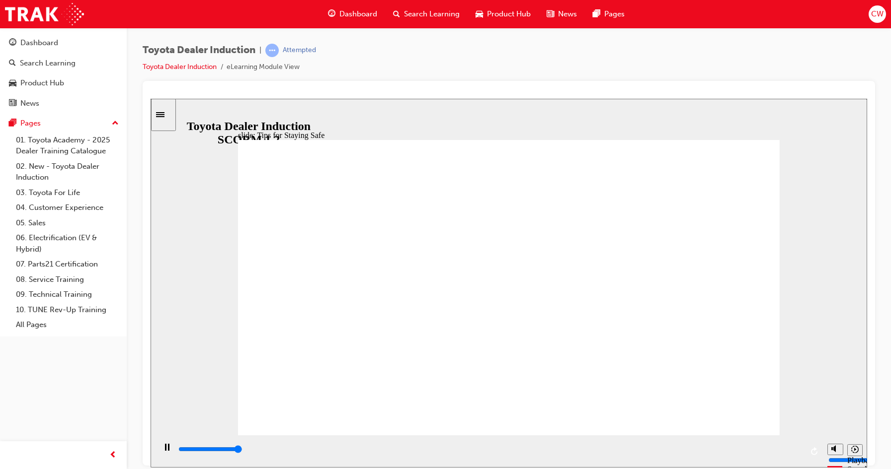
type input "11700"
type input "5000"
checkbox input "true"
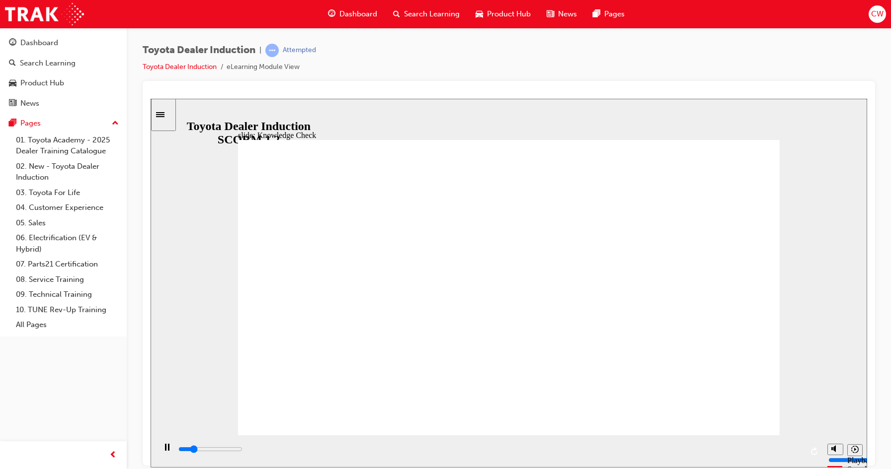
type input "5000"
checkbox input "true"
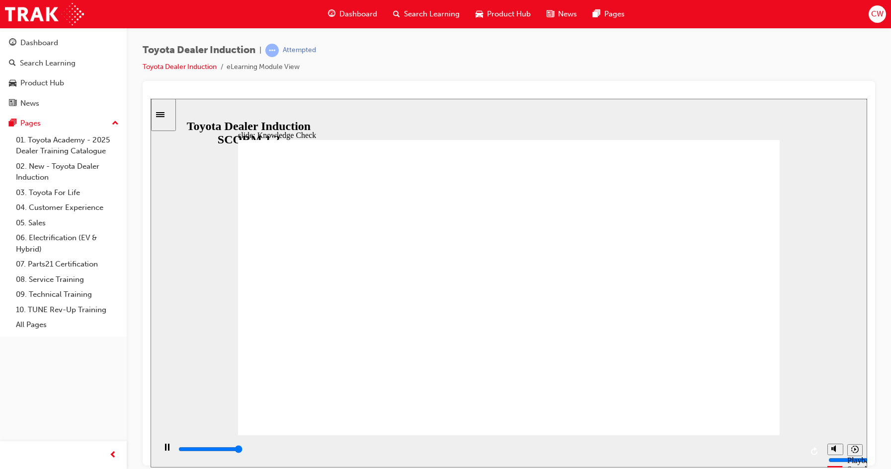
type input "5000"
checkbox input "true"
click at [226, 231] on div "slide: Knowledge Check Rectangle 2 Oval 2 cross icon 1 Freeform 1 Freeform 2 In…" at bounding box center [509, 282] width 716 height 369
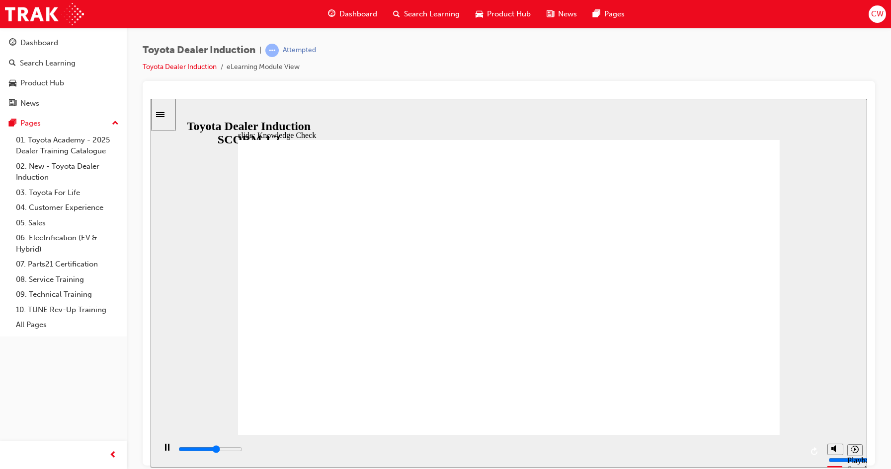
type input "3100"
checkbox input "true"
type input "4600"
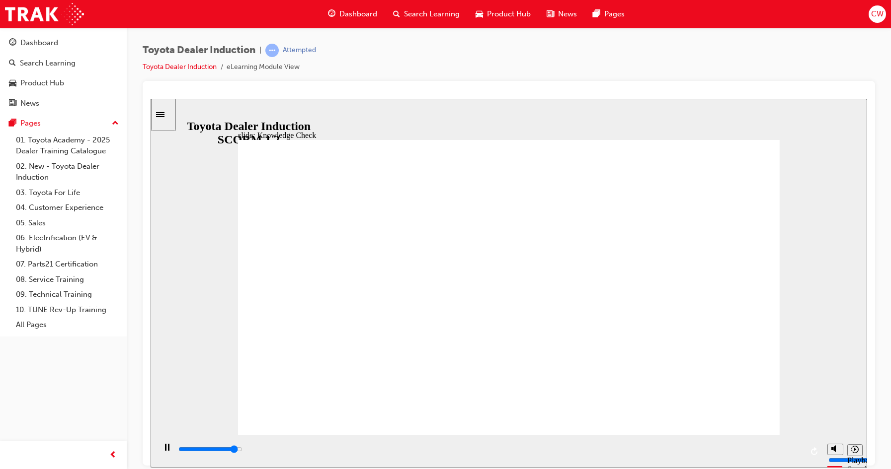
checkbox input "true"
type input "5000"
checkbox input "true"
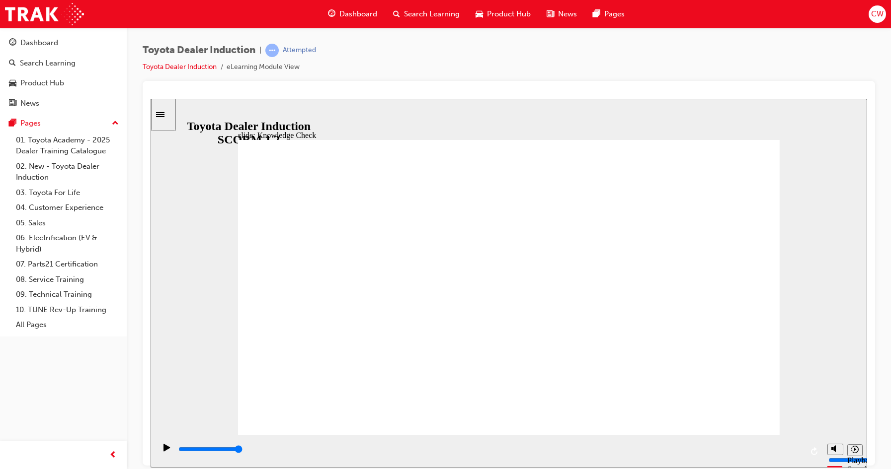
type input "4300"
checkbox input "true"
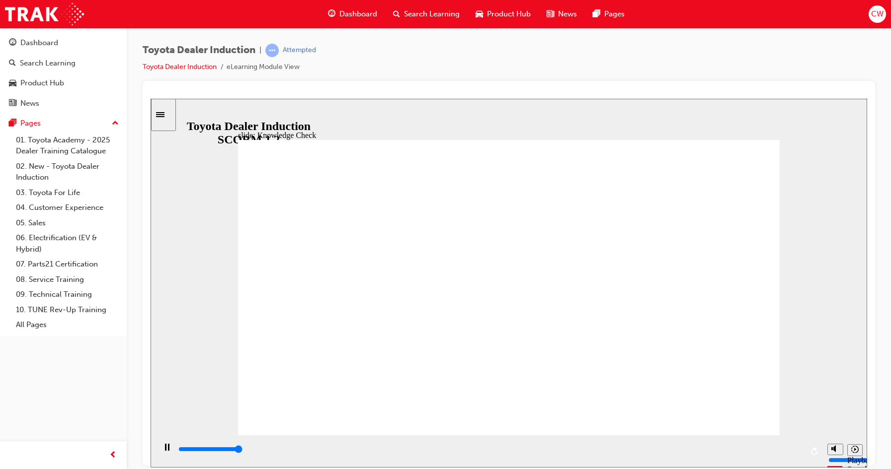
type input "5000"
radio input "true"
type input "5000"
checkbox input "true"
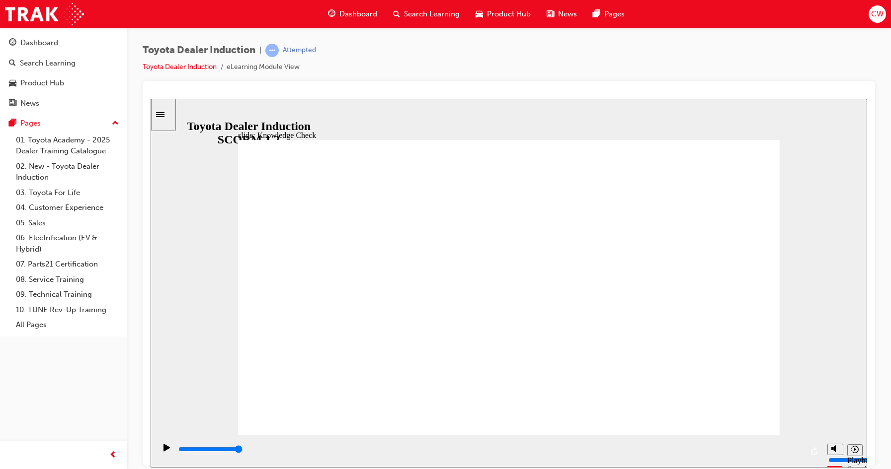
checkbox input "true"
type input "5000"
checkbox input "true"
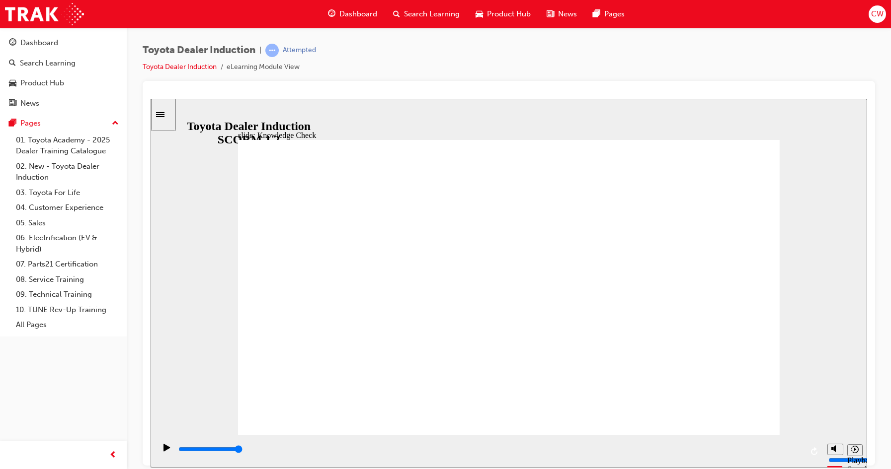
checkbox input "true"
type input "9900"
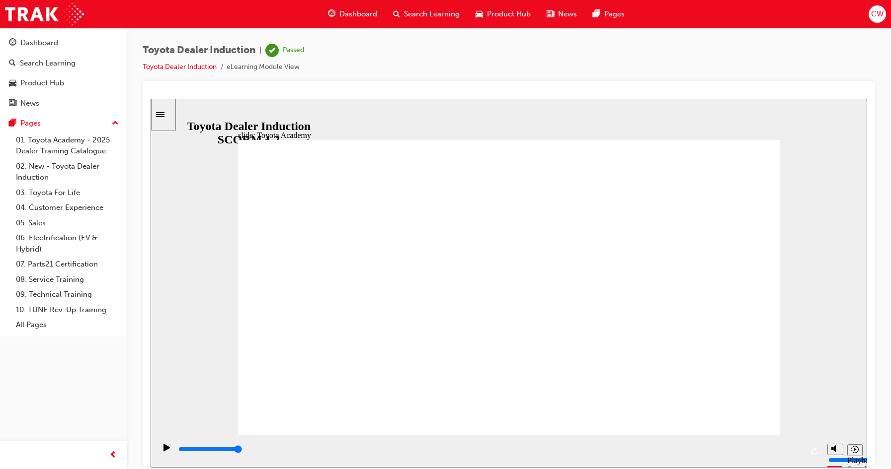
click at [348, 16] on span "Dashboard" at bounding box center [358, 13] width 38 height 11
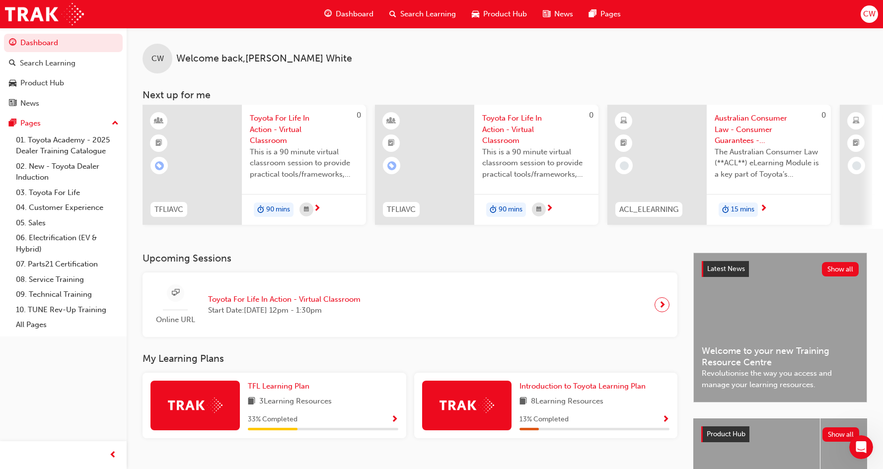
click at [870, 12] on span "CW" at bounding box center [869, 13] width 12 height 11
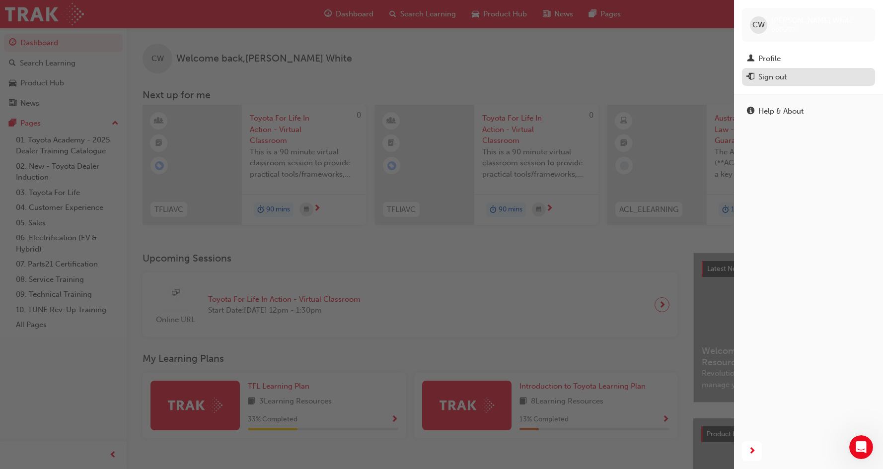
click at [770, 81] on div "Sign out" at bounding box center [773, 77] width 28 height 11
